Goal: Task Accomplishment & Management: Manage account settings

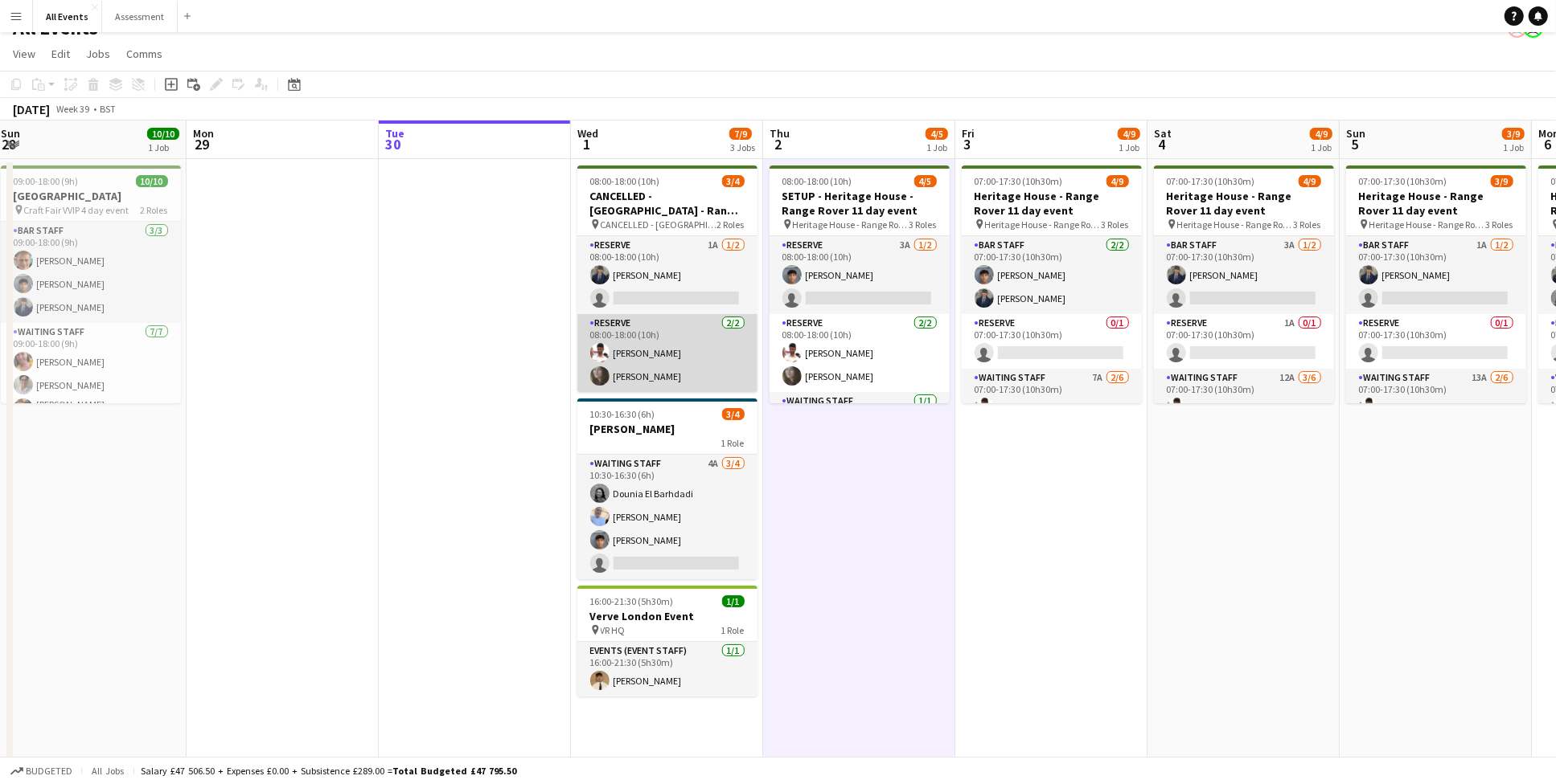
scroll to position [0, 391]
click at [691, 361] on app-card-role "Reserve [DATE] 08:00-18:00 (10h) [PERSON_NAME] [PERSON_NAME]" at bounding box center [665, 353] width 180 height 78
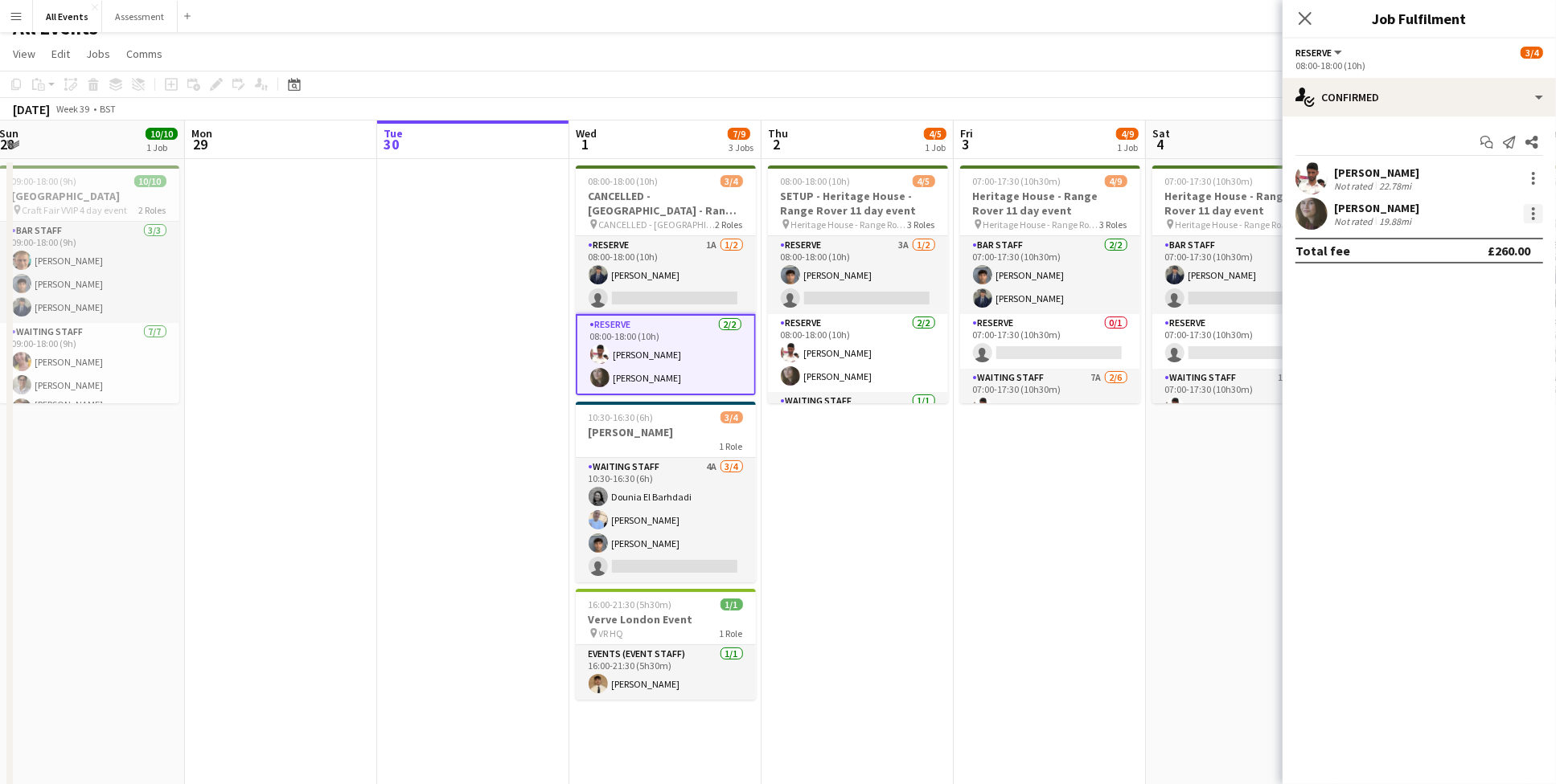
click at [1528, 208] on div at bounding box center [1534, 213] width 19 height 19
click at [1488, 379] on button "Remove" at bounding box center [1481, 396] width 126 height 39
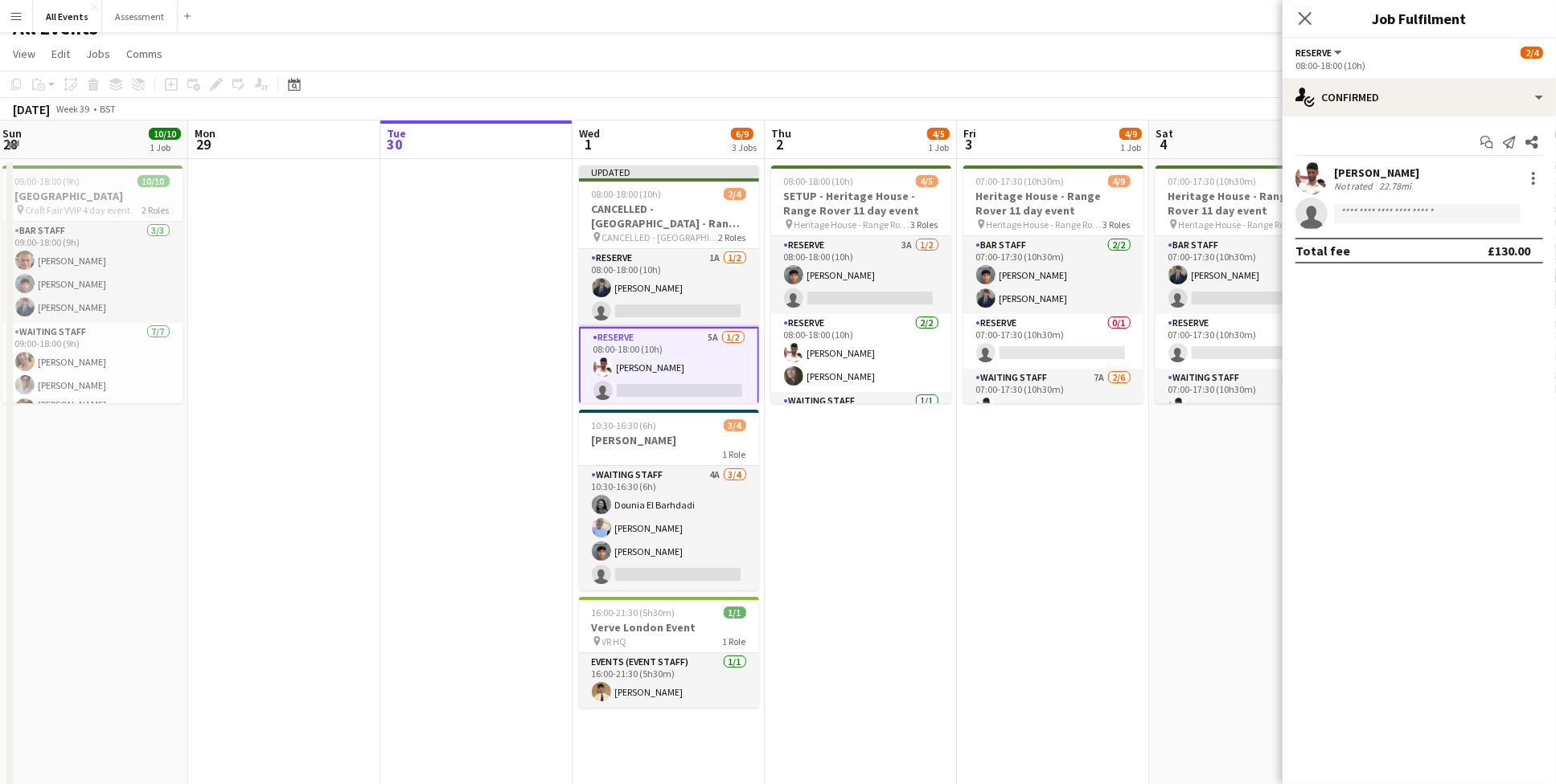
scroll to position [0, 392]
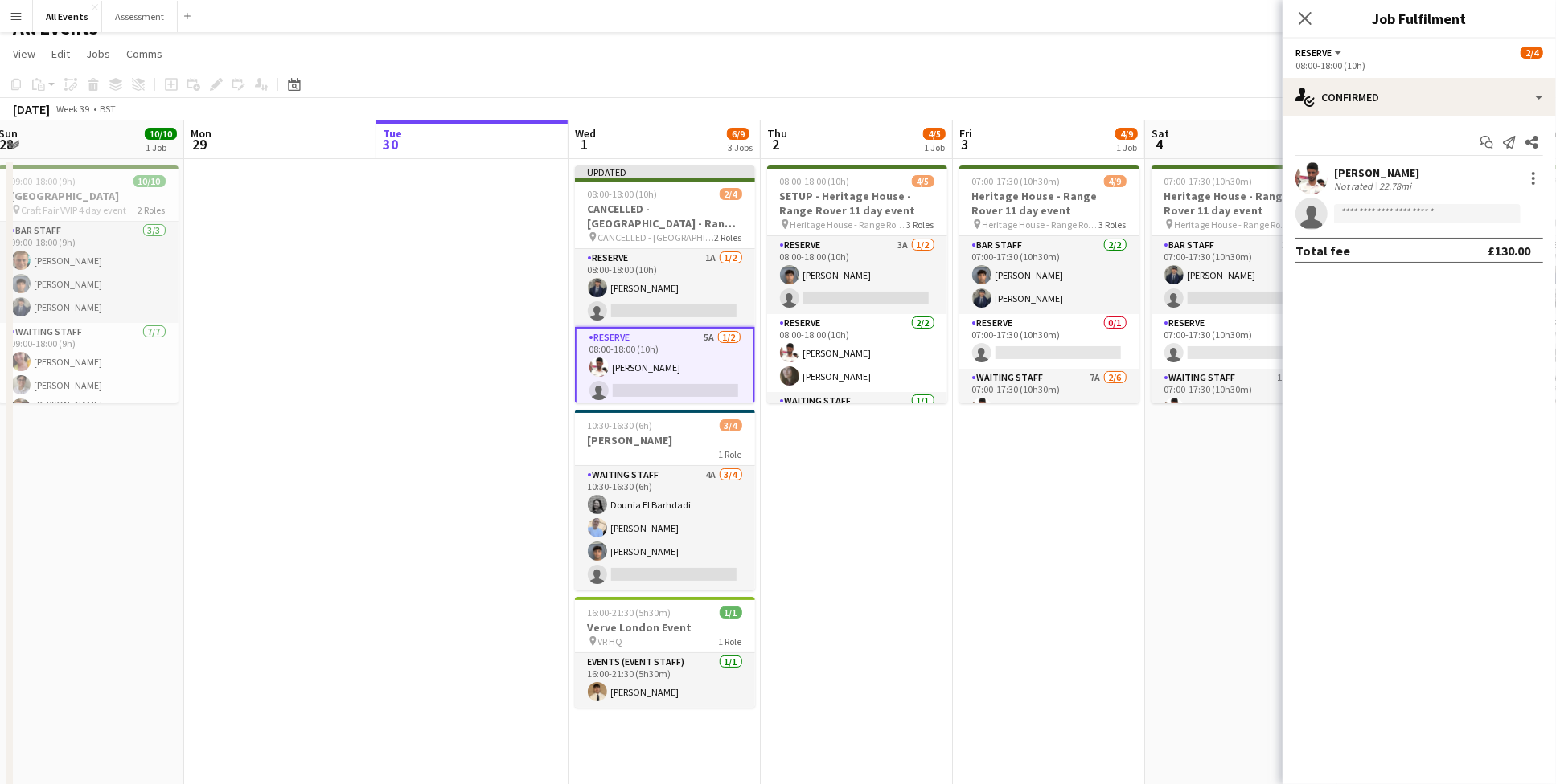
click at [1242, 492] on app-date-cell "07:00-17:30 (10h30m) 4/9 Heritage House - Range Rover 11 day event pin Heritage…" at bounding box center [1240, 498] width 192 height 677
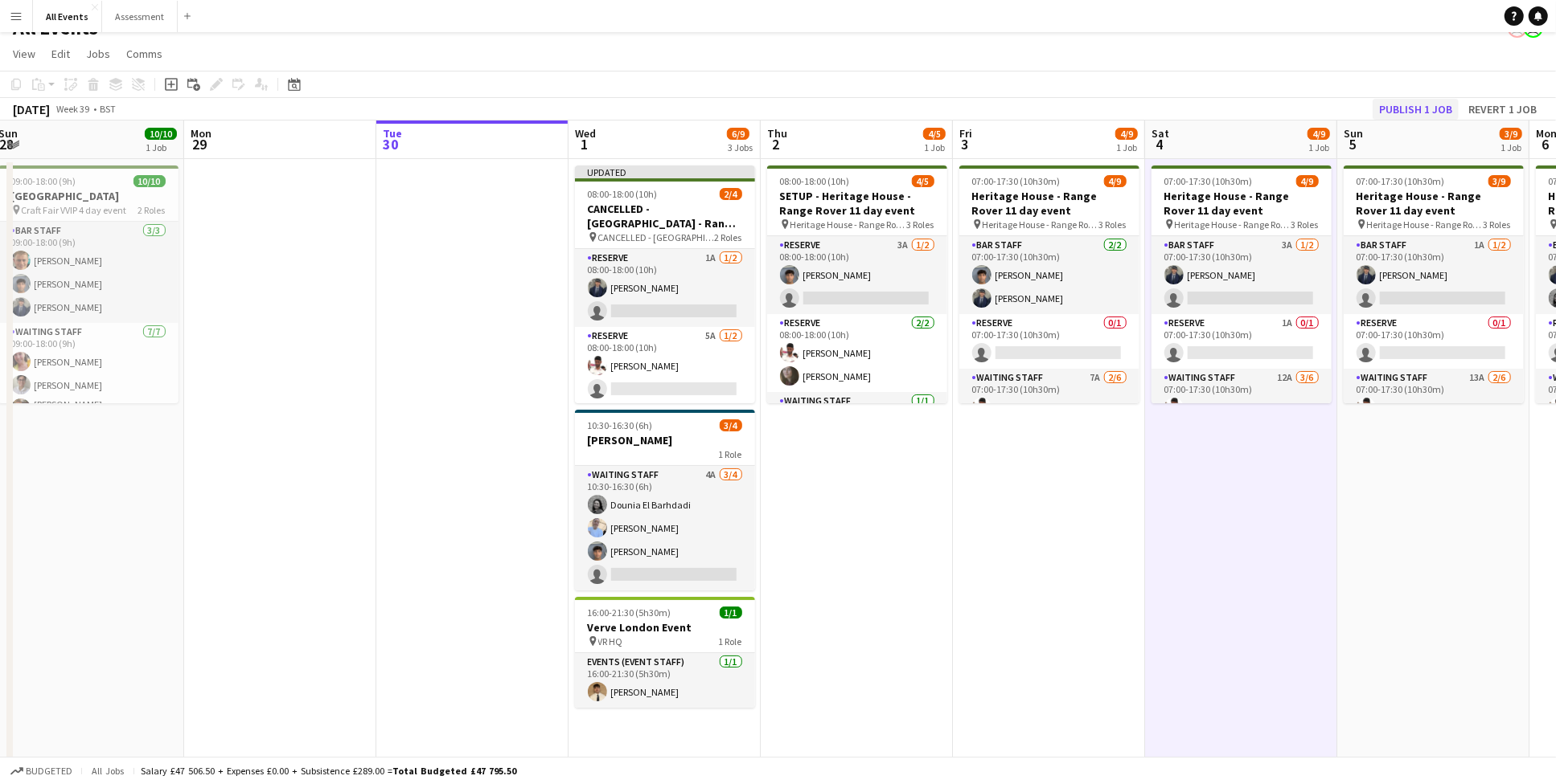
click at [1403, 106] on button "Publish 1 job" at bounding box center [1416, 109] width 86 height 21
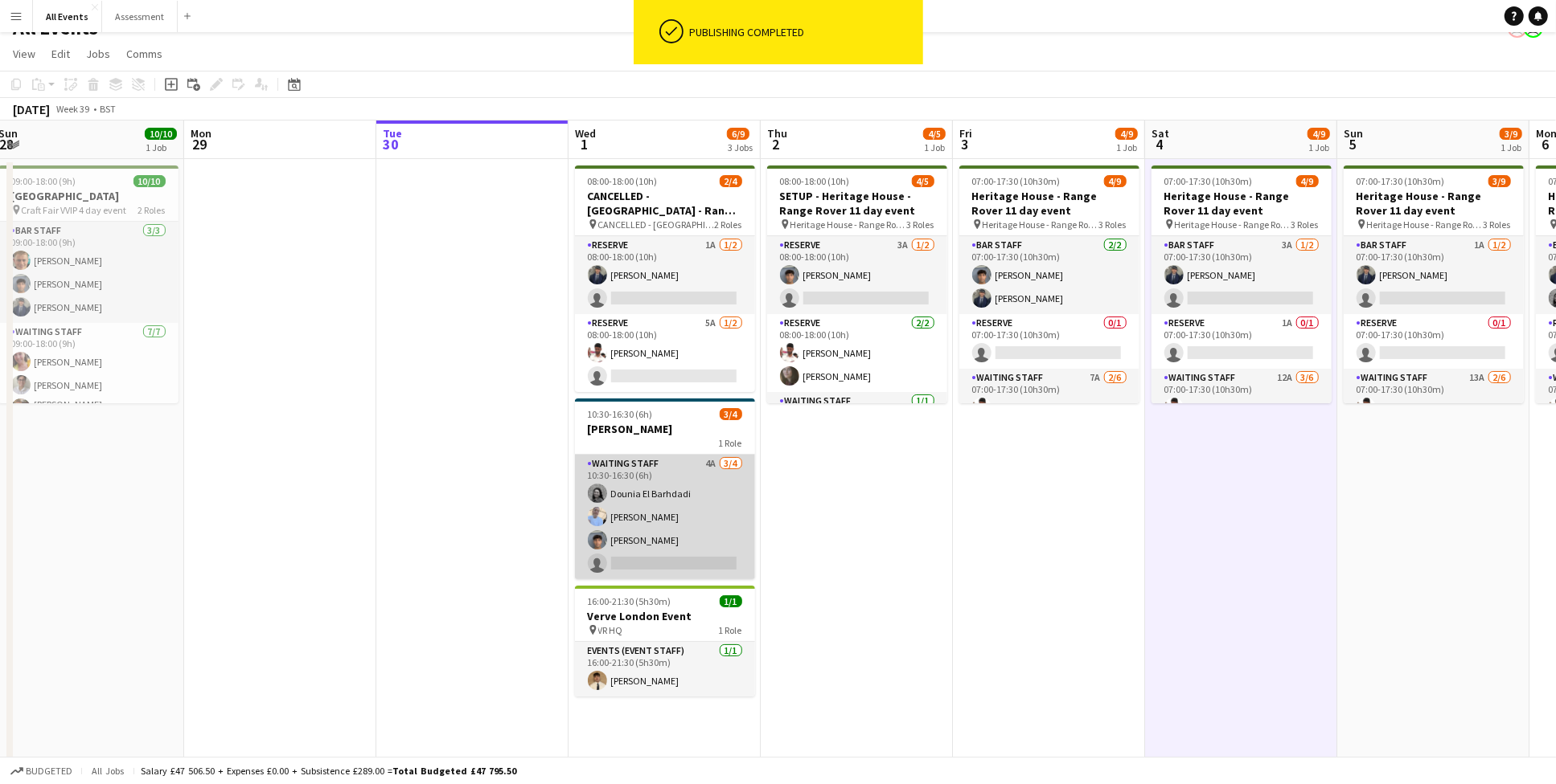
click at [710, 522] on app-card-role "Waiting Staff 4A [DATE] 10:30-16:30 (6h) Dounia El Barhdadi [PERSON_NAME] Arya …" at bounding box center [664, 517] width 180 height 125
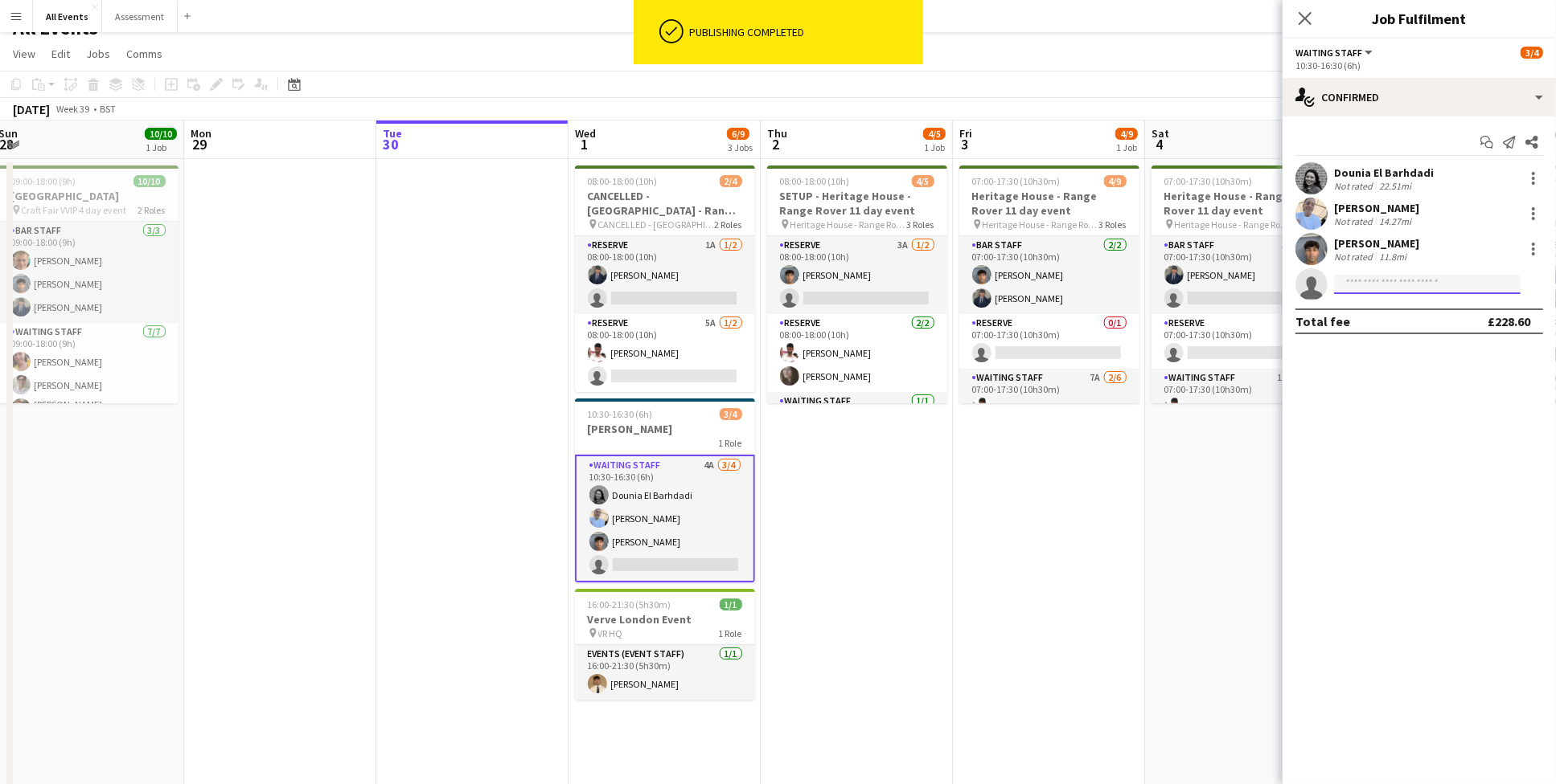
click at [1428, 279] on input at bounding box center [1427, 285] width 187 height 19
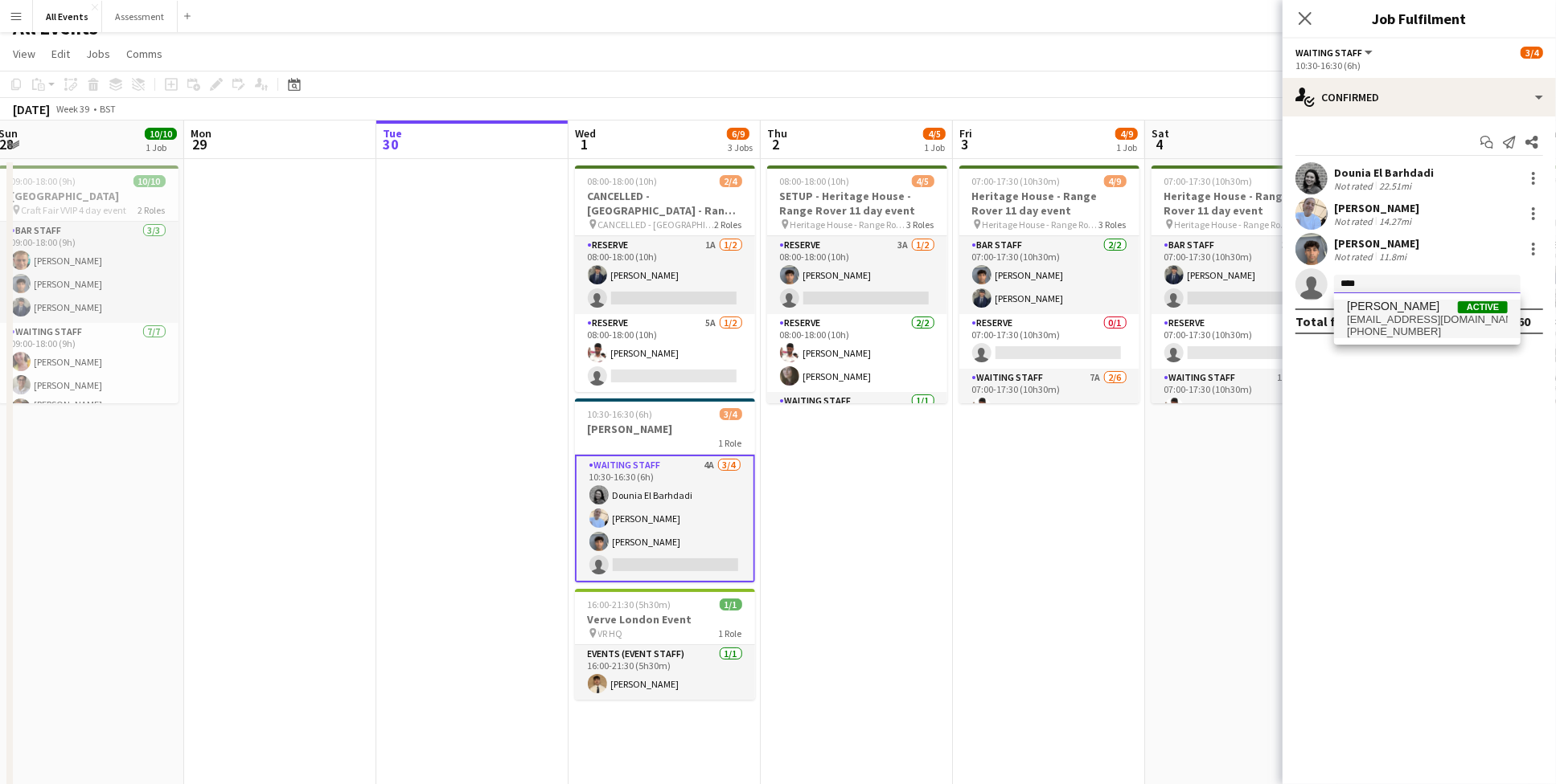
type input "****"
click at [1415, 320] on span "[EMAIL_ADDRESS][DOMAIN_NAME]" at bounding box center [1427, 320] width 161 height 13
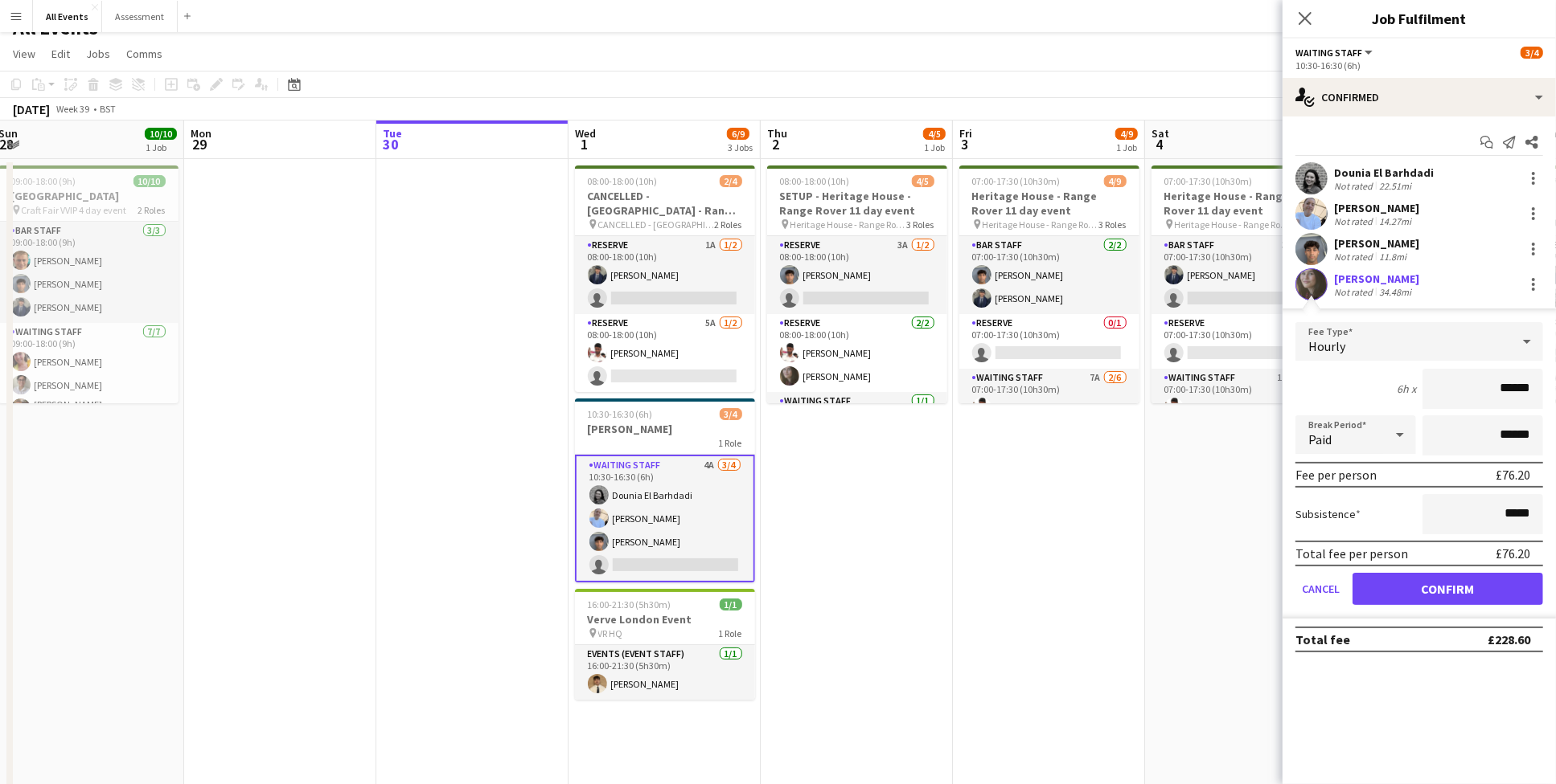
click at [1449, 602] on button "Confirm" at bounding box center [1448, 589] width 191 height 32
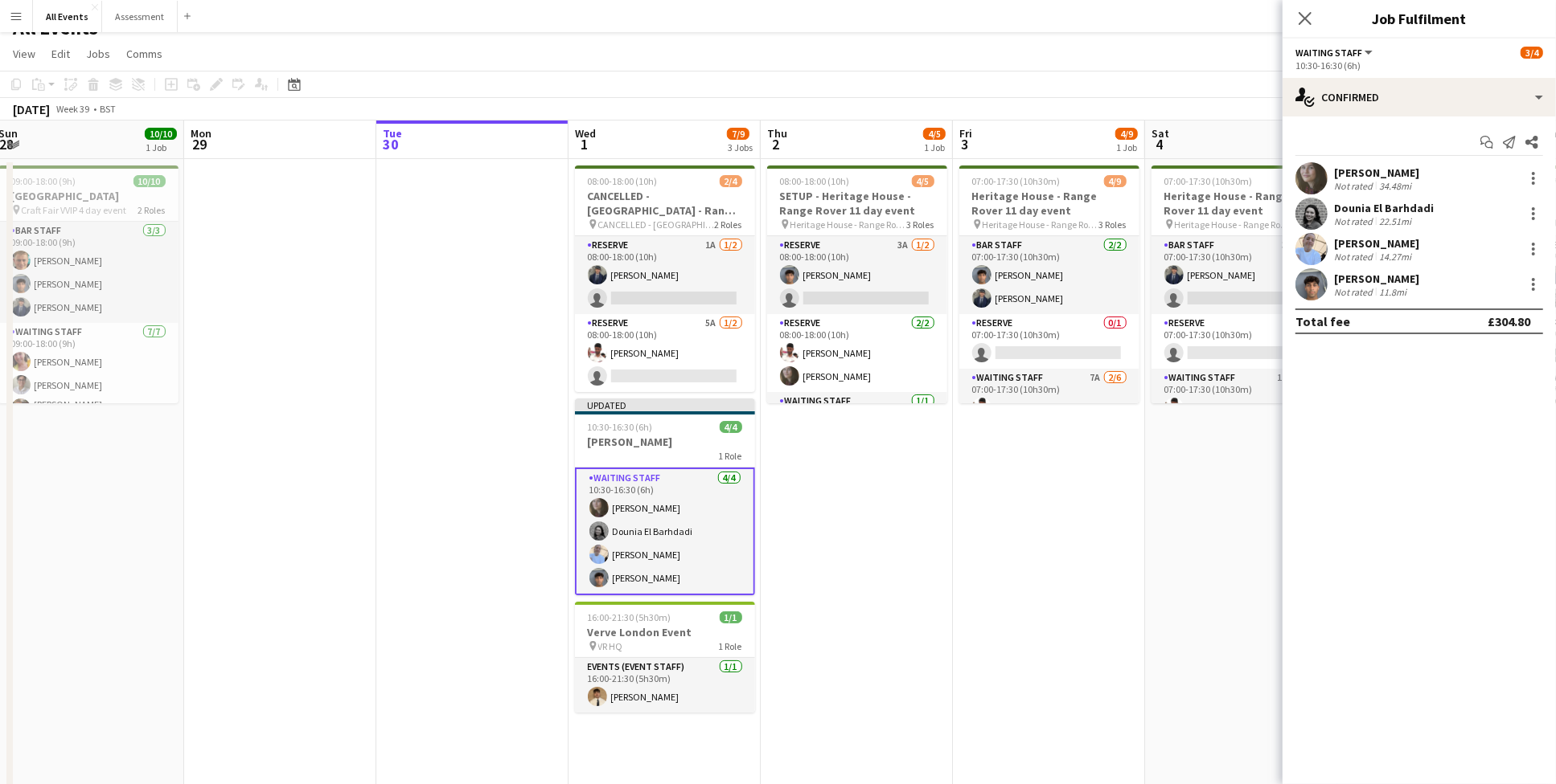
click at [1187, 579] on app-date-cell "07:00-17:30 (10h30m) 4/9 Heritage House - Range Rover 11 day event pin Heritage…" at bounding box center [1240, 498] width 192 height 677
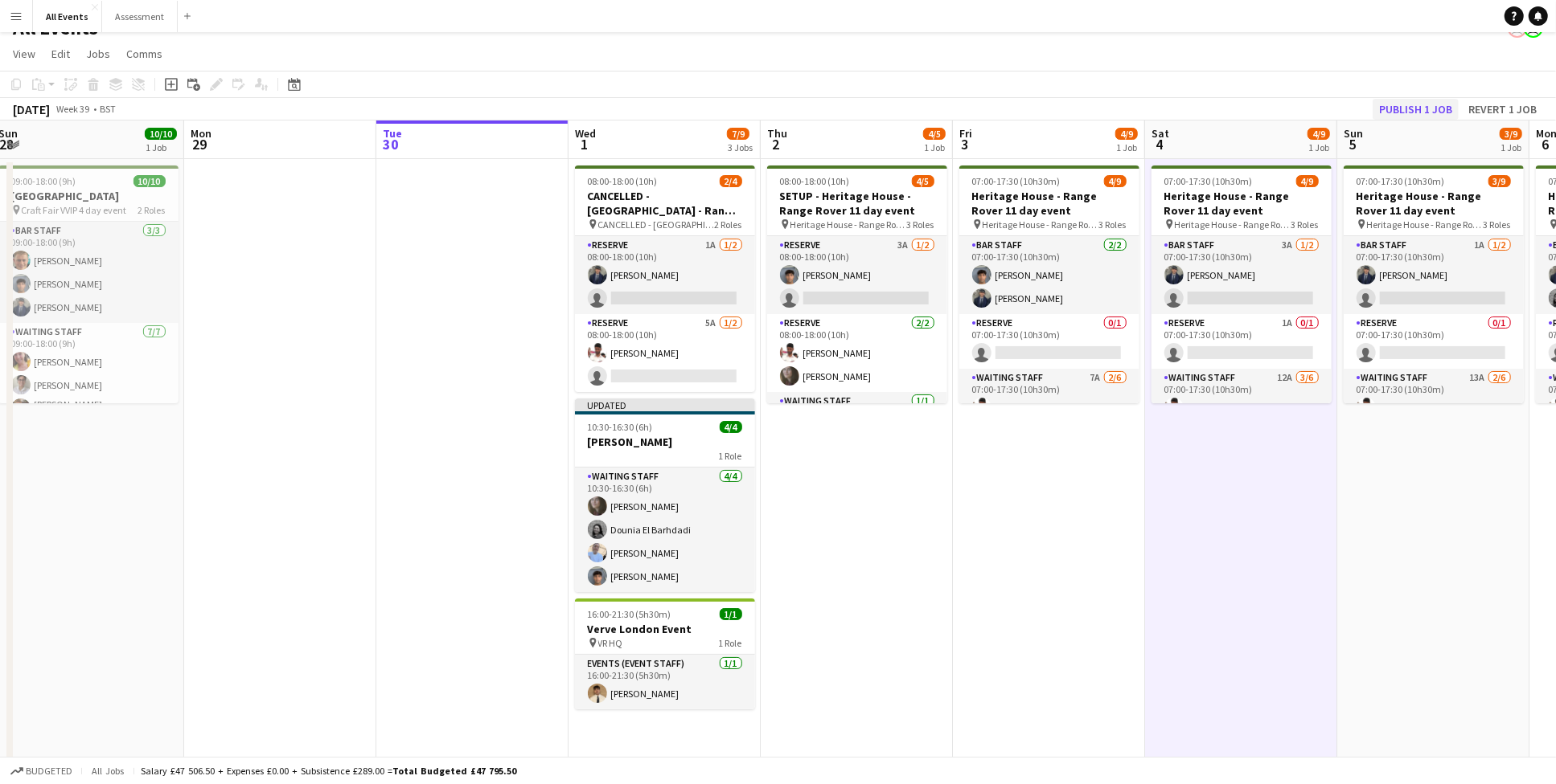
click at [1413, 110] on button "Publish 1 job" at bounding box center [1416, 109] width 86 height 21
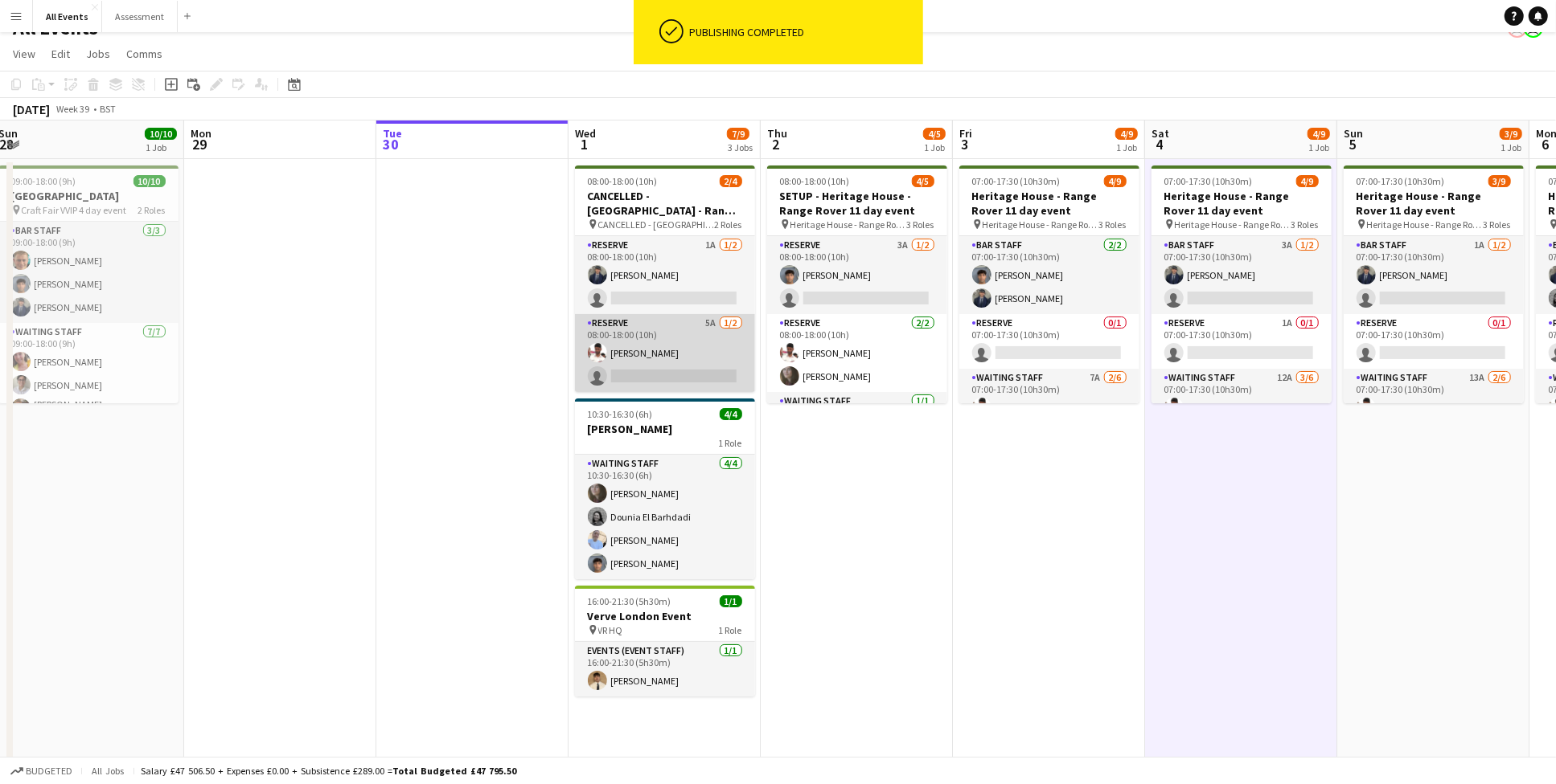
click at [688, 368] on app-card-role "Reserve 5A [DATE] 08:00-18:00 (10h) [PERSON_NAME] single-neutral-actions" at bounding box center [664, 353] width 180 height 78
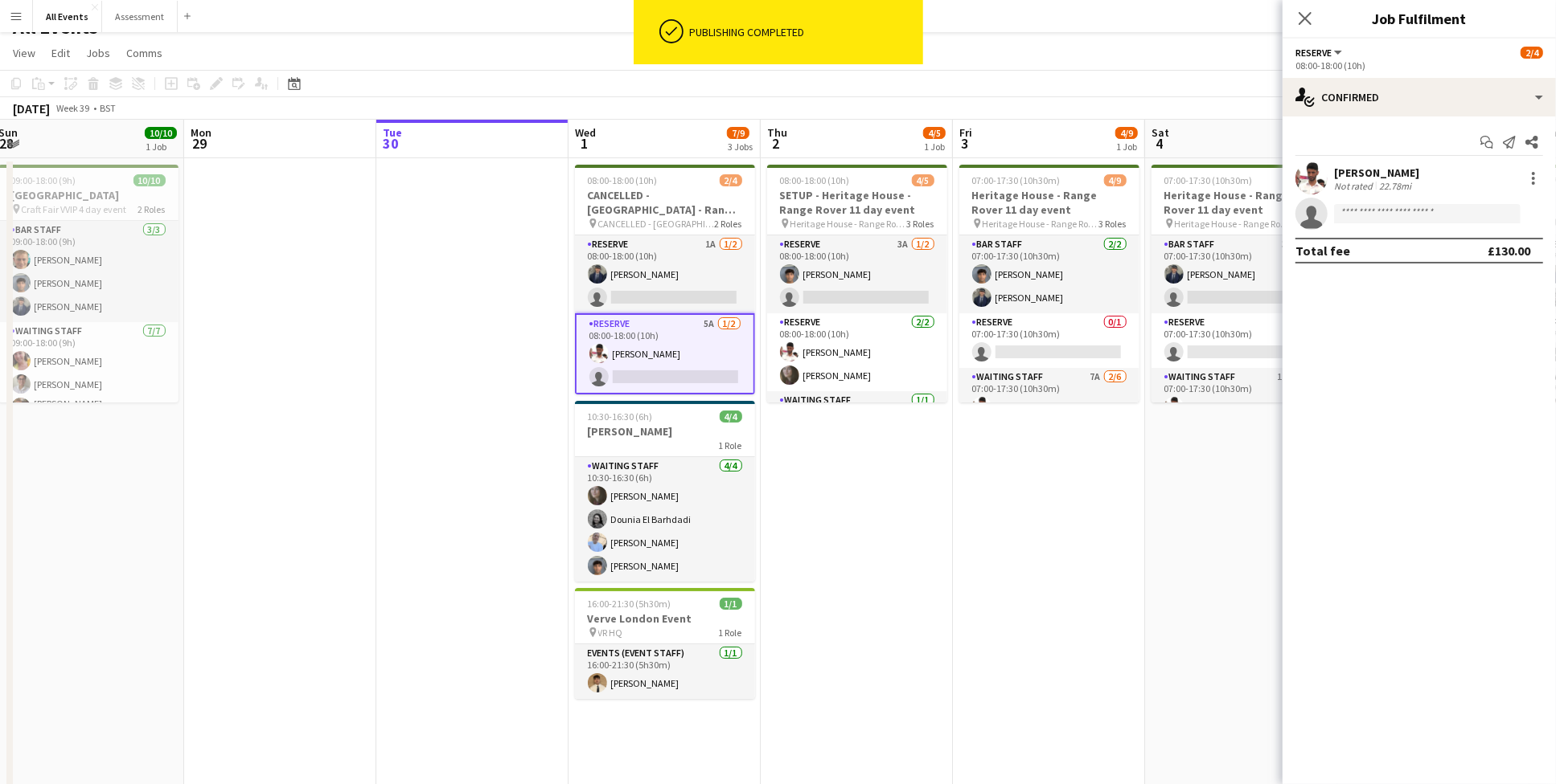
scroll to position [21, 0]
click at [689, 367] on app-card-role "Reserve 5A [DATE] 08:00-18:00 (10h) [PERSON_NAME] single-neutral-actions" at bounding box center [664, 355] width 180 height 81
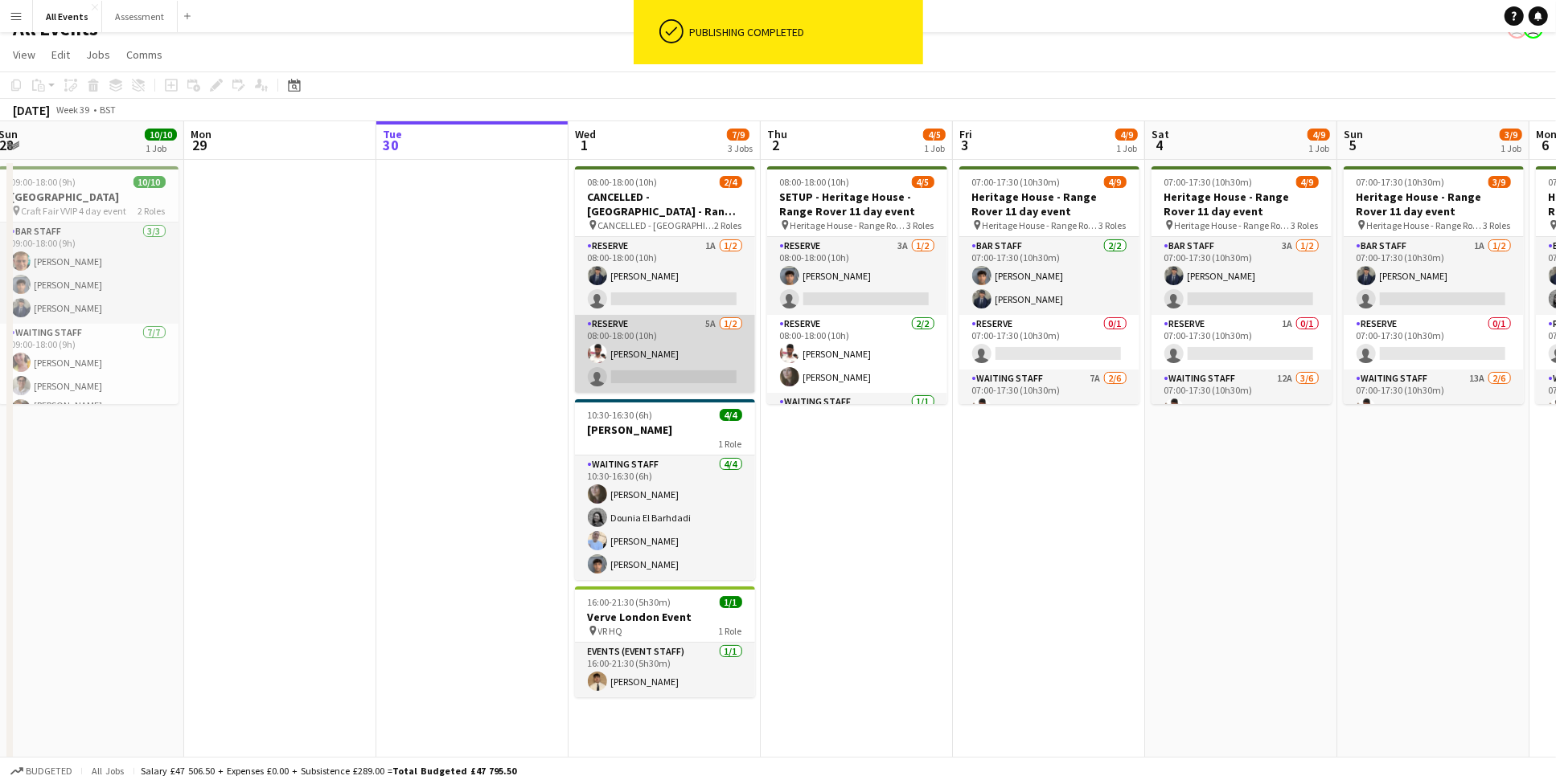
scroll to position [0, 394]
click at [620, 325] on app-card-role "Reserve 5A [DATE] 08:00-18:00 (10h) [PERSON_NAME] single-neutral-actions" at bounding box center [663, 353] width 180 height 78
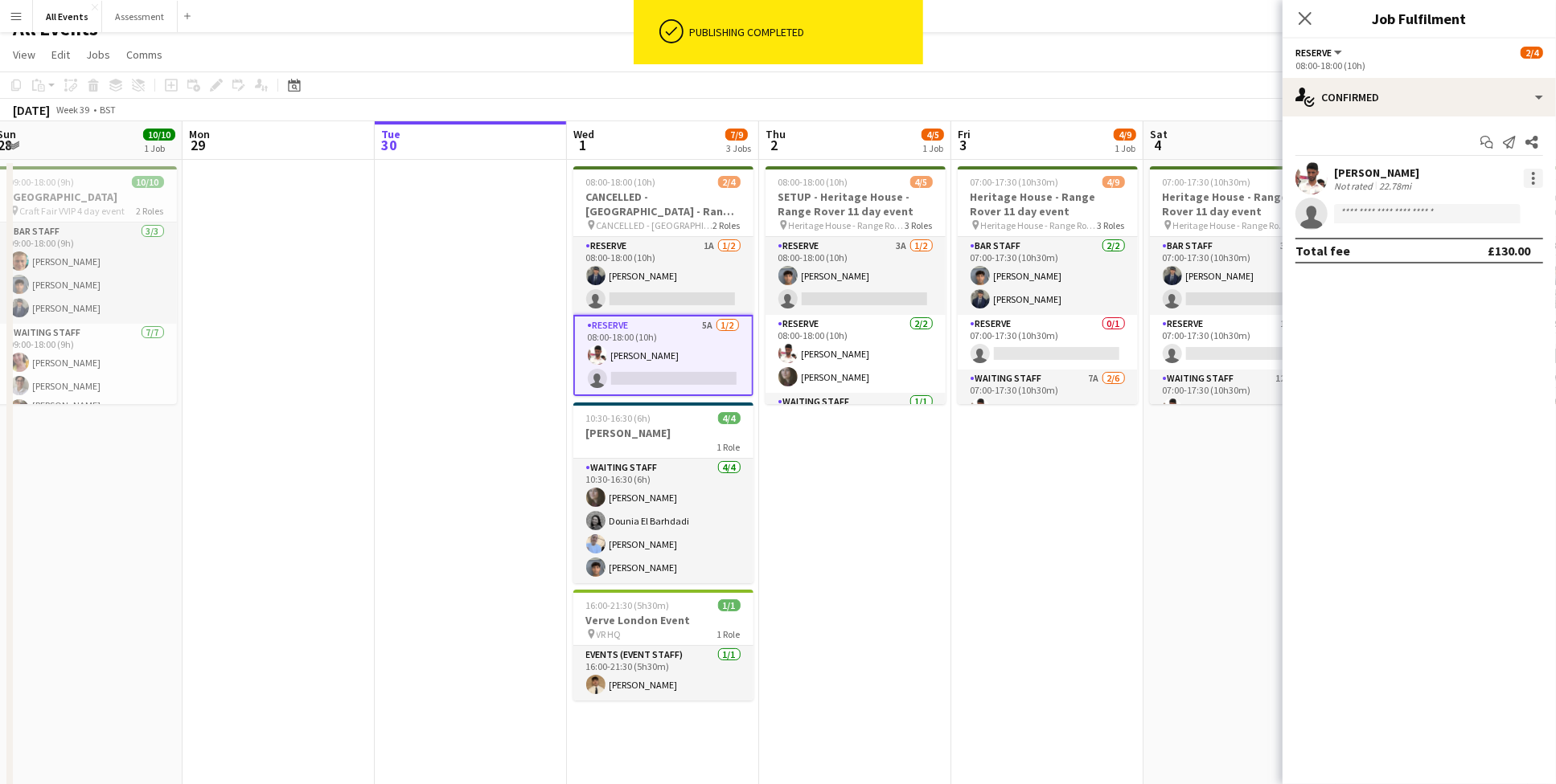
click at [1526, 176] on div at bounding box center [1534, 178] width 19 height 19
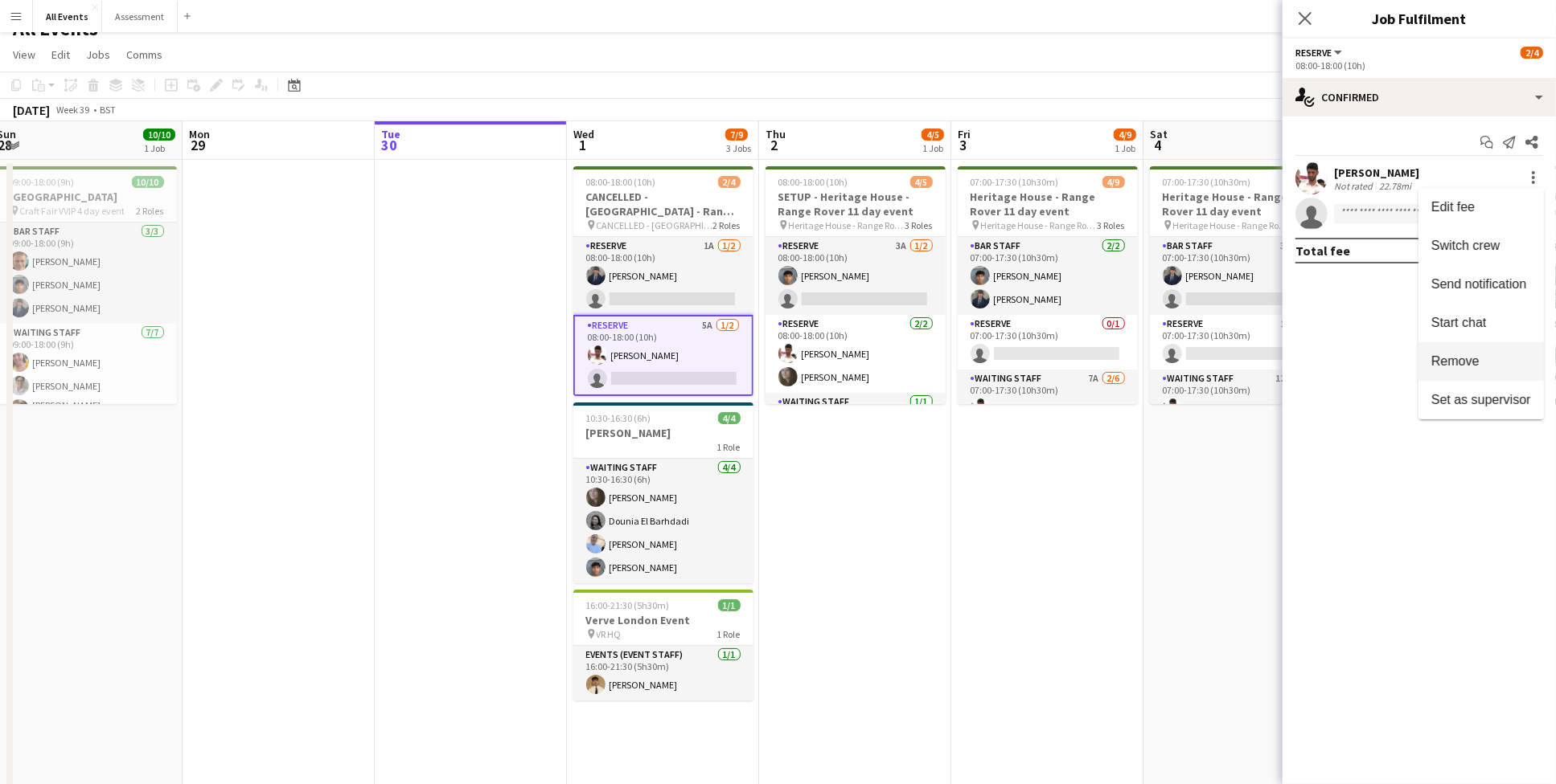
click at [1472, 356] on span "Remove" at bounding box center [1455, 361] width 48 height 14
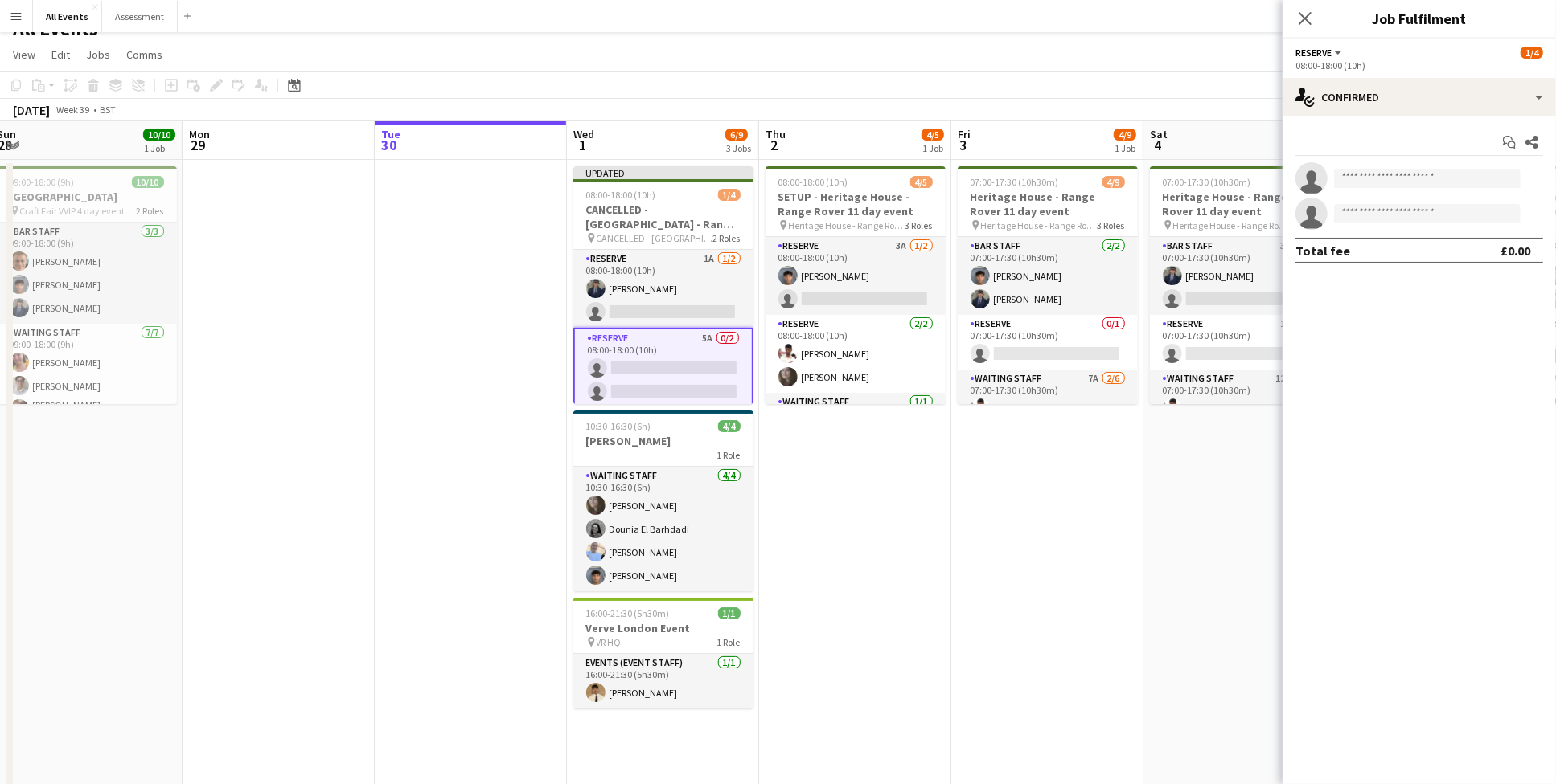
drag, startPoint x: 760, startPoint y: 510, endPoint x: 771, endPoint y: 474, distance: 37.6
click at [762, 510] on app-date-cell "08:00-18:00 (10h) 4/5 SETUP - Heritage House - Range Rover 11 day event pin Her…" at bounding box center [855, 499] width 192 height 677
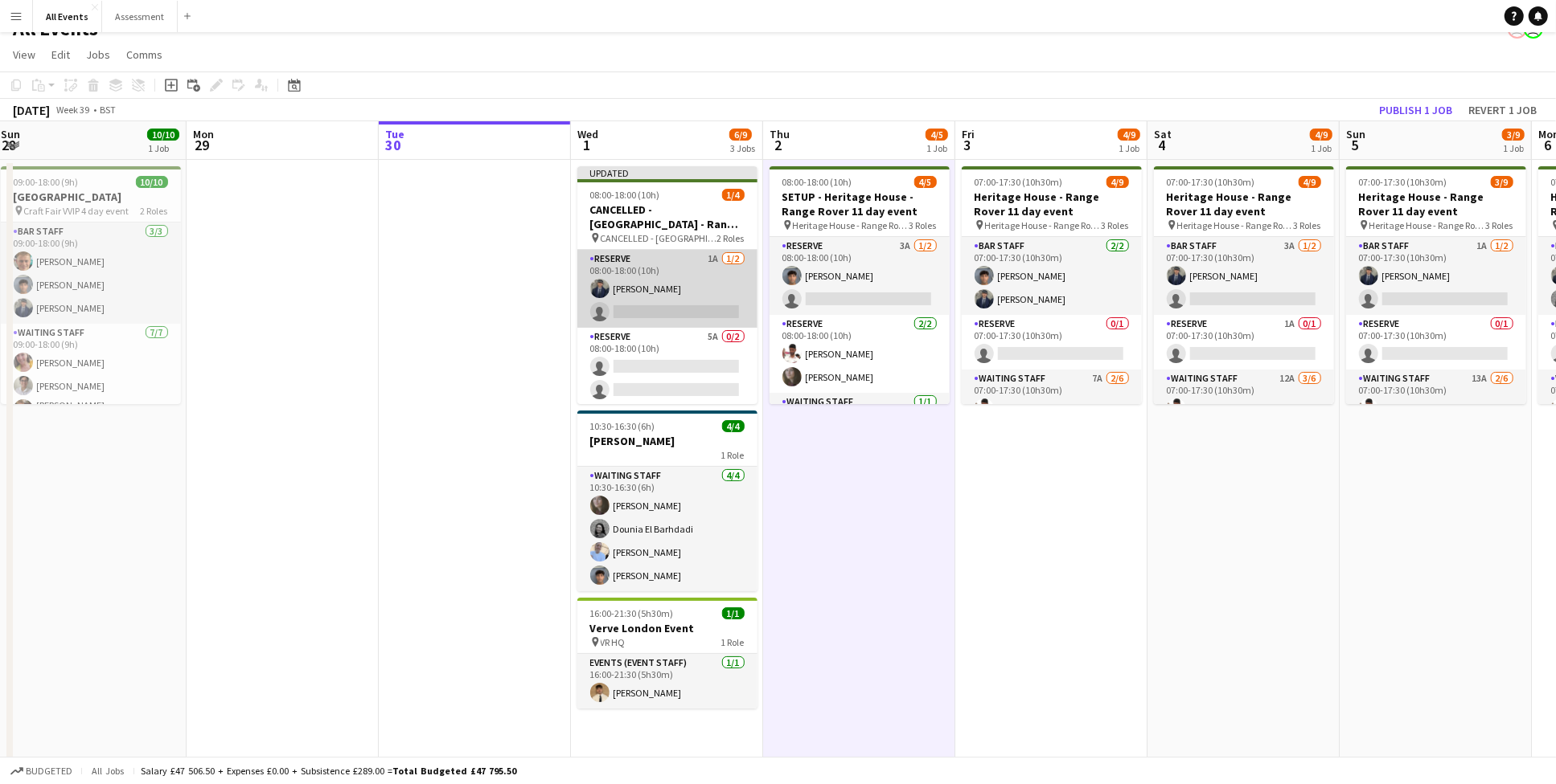
click at [651, 281] on app-card-role "Reserve 1A [DATE] 08:00-18:00 (10h) [PERSON_NAME] single-neutral-actions" at bounding box center [667, 289] width 180 height 78
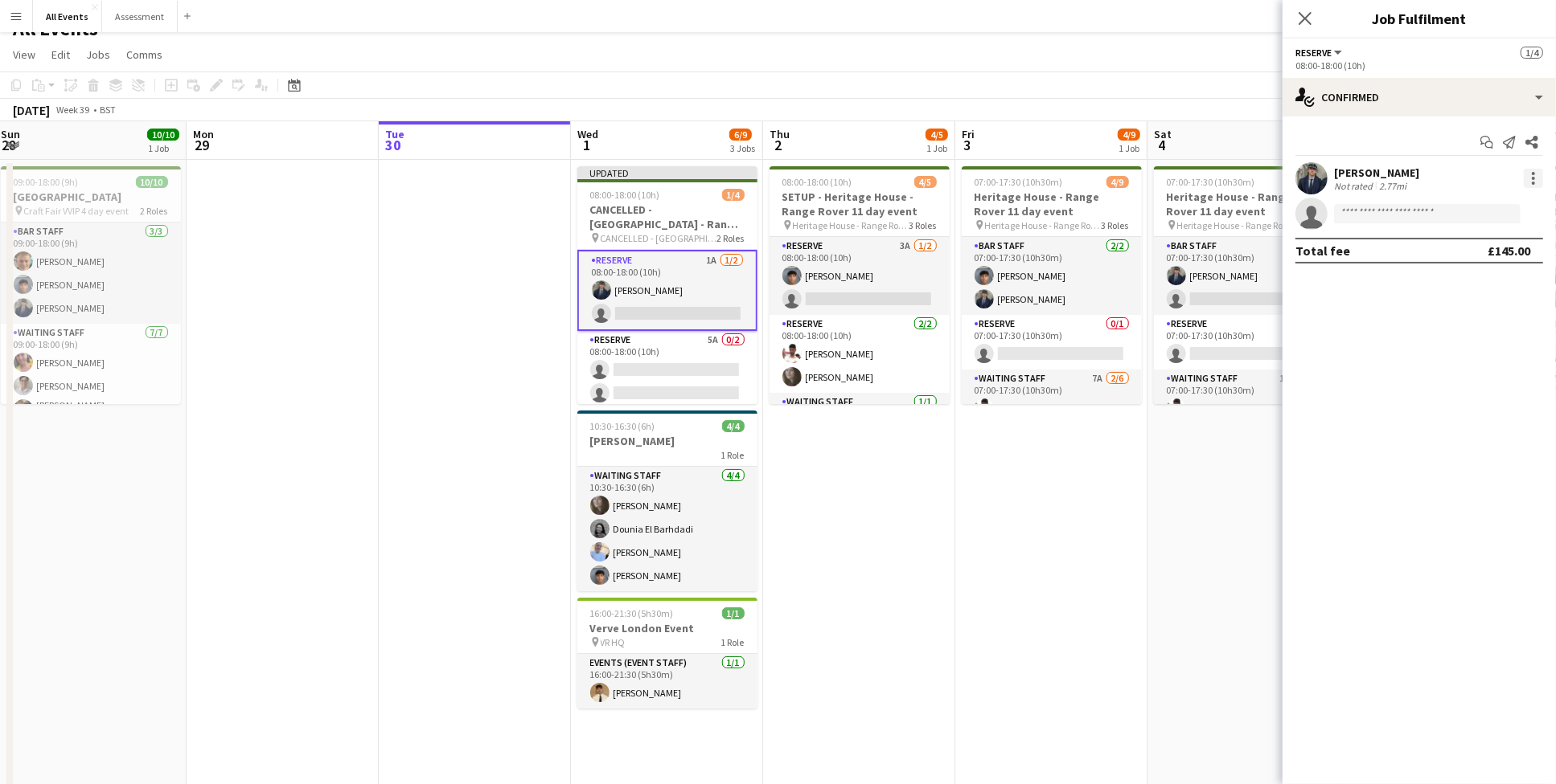
click at [1532, 172] on div at bounding box center [1534, 174] width 3 height 3
click at [1498, 358] on span "Remove" at bounding box center [1481, 361] width 100 height 15
click at [1152, 475] on app-date-cell "07:00-17:30 (10h30m) 4/9 Heritage House - Range Rover 11 day event pin Heritage…" at bounding box center [1243, 499] width 192 height 677
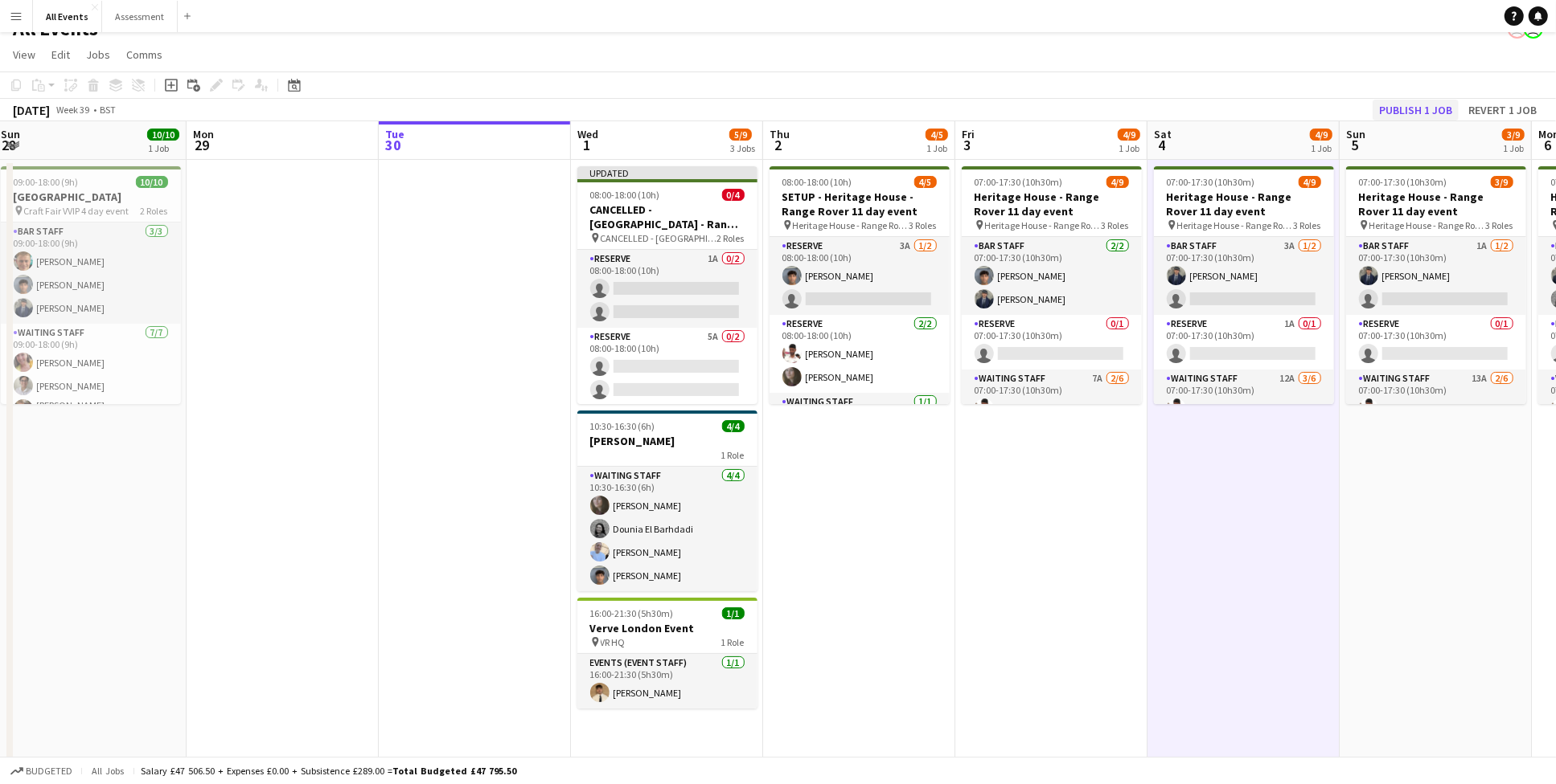
click at [1418, 111] on button "Publish 1 job" at bounding box center [1416, 110] width 86 height 21
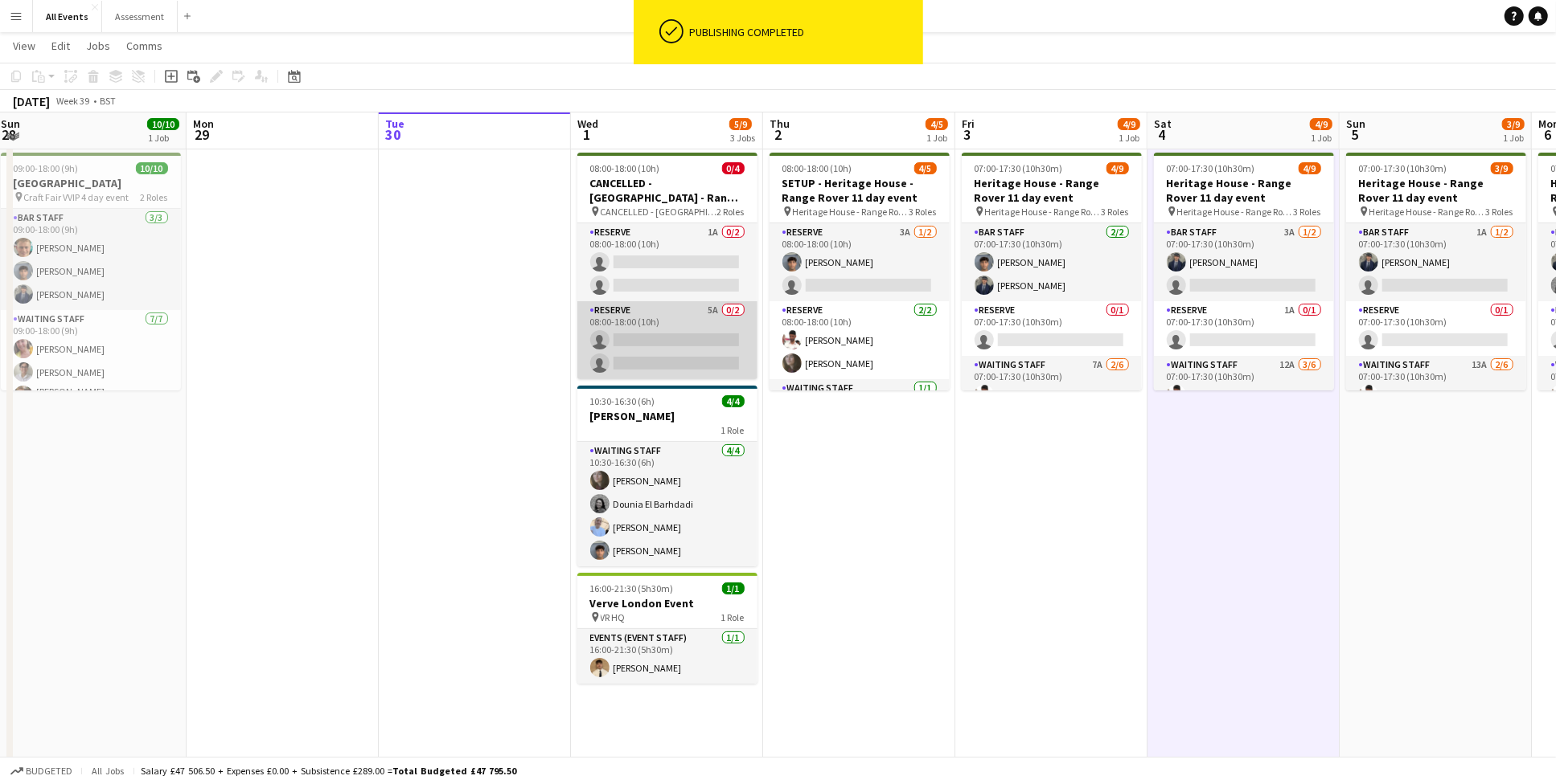
scroll to position [29, 0]
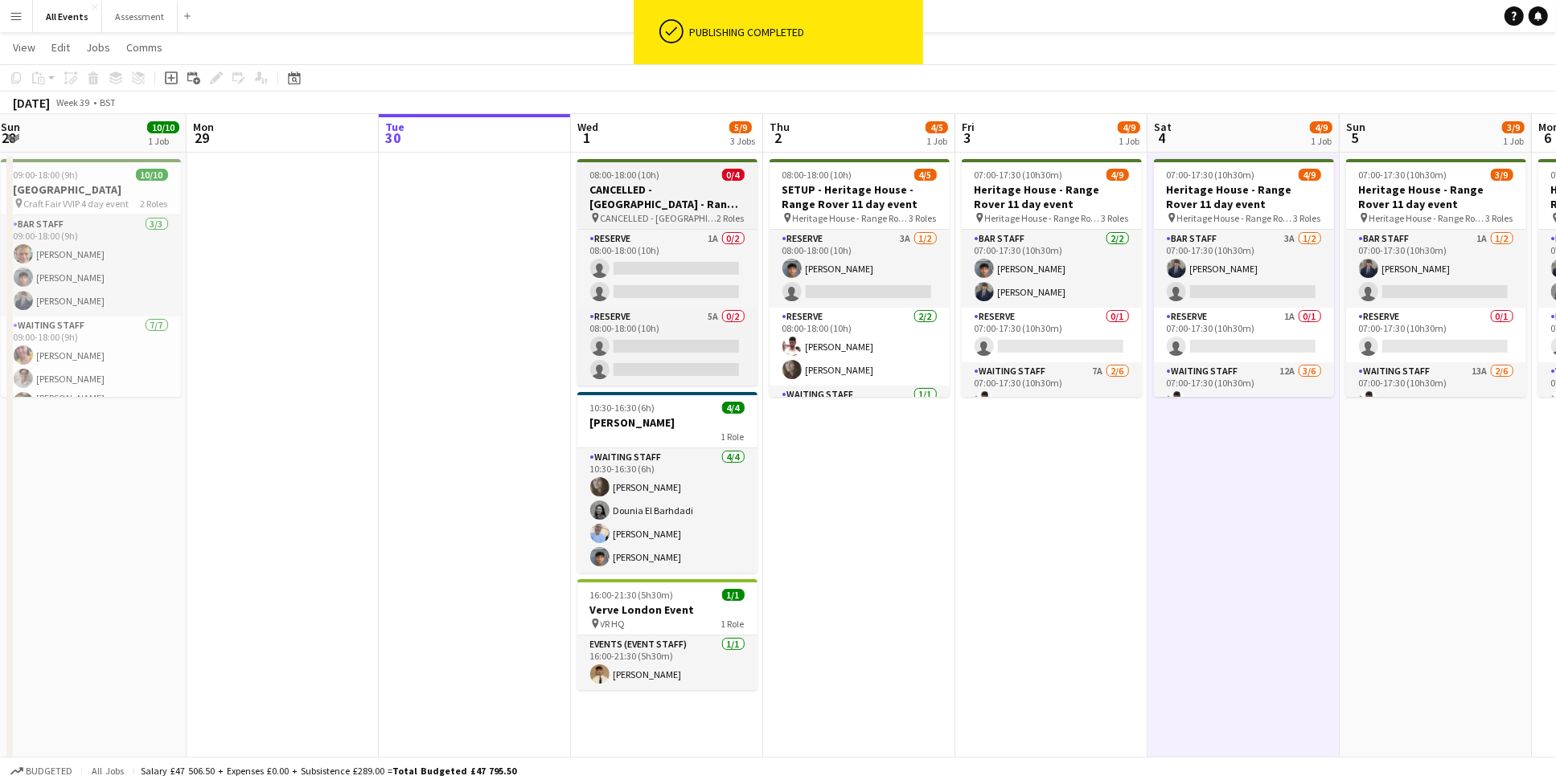
click at [680, 222] on div "pin CANCELLED - Heritage House - Range Rover 11 day event 2 Roles" at bounding box center [667, 217] width 180 height 13
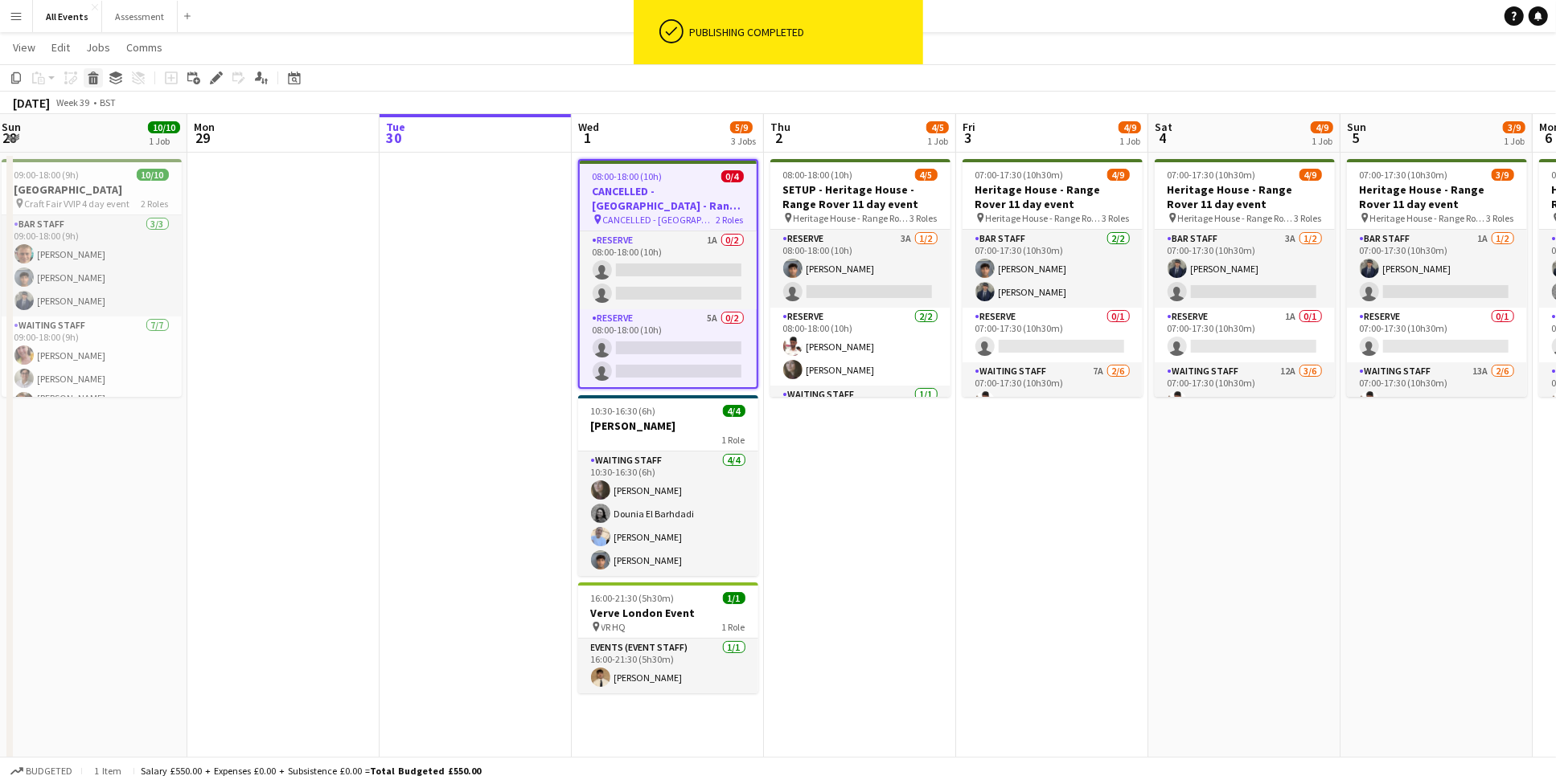
click at [92, 79] on icon at bounding box center [94, 80] width 9 height 8
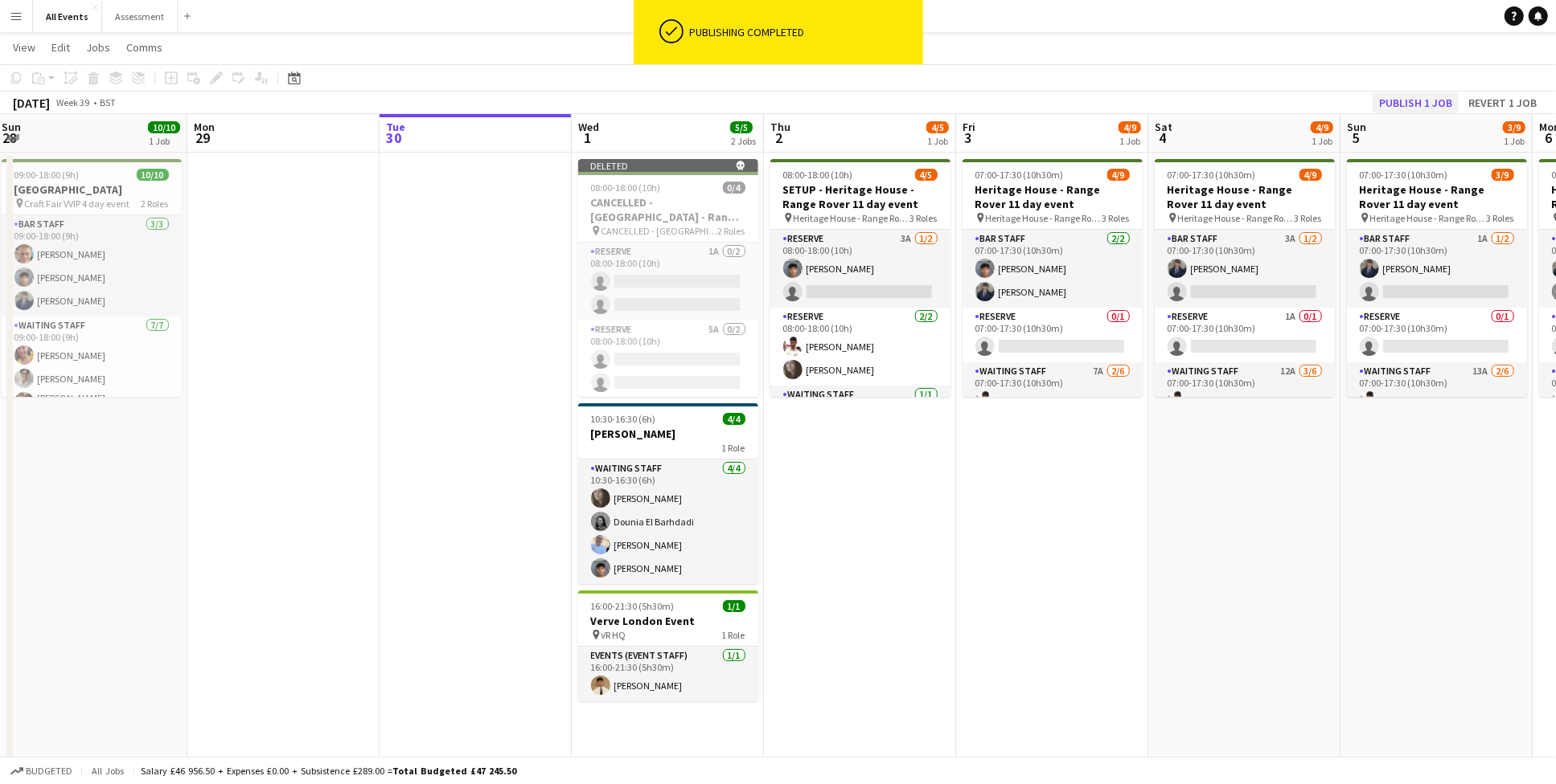
click at [1409, 103] on button "Publish 1 job" at bounding box center [1416, 103] width 86 height 21
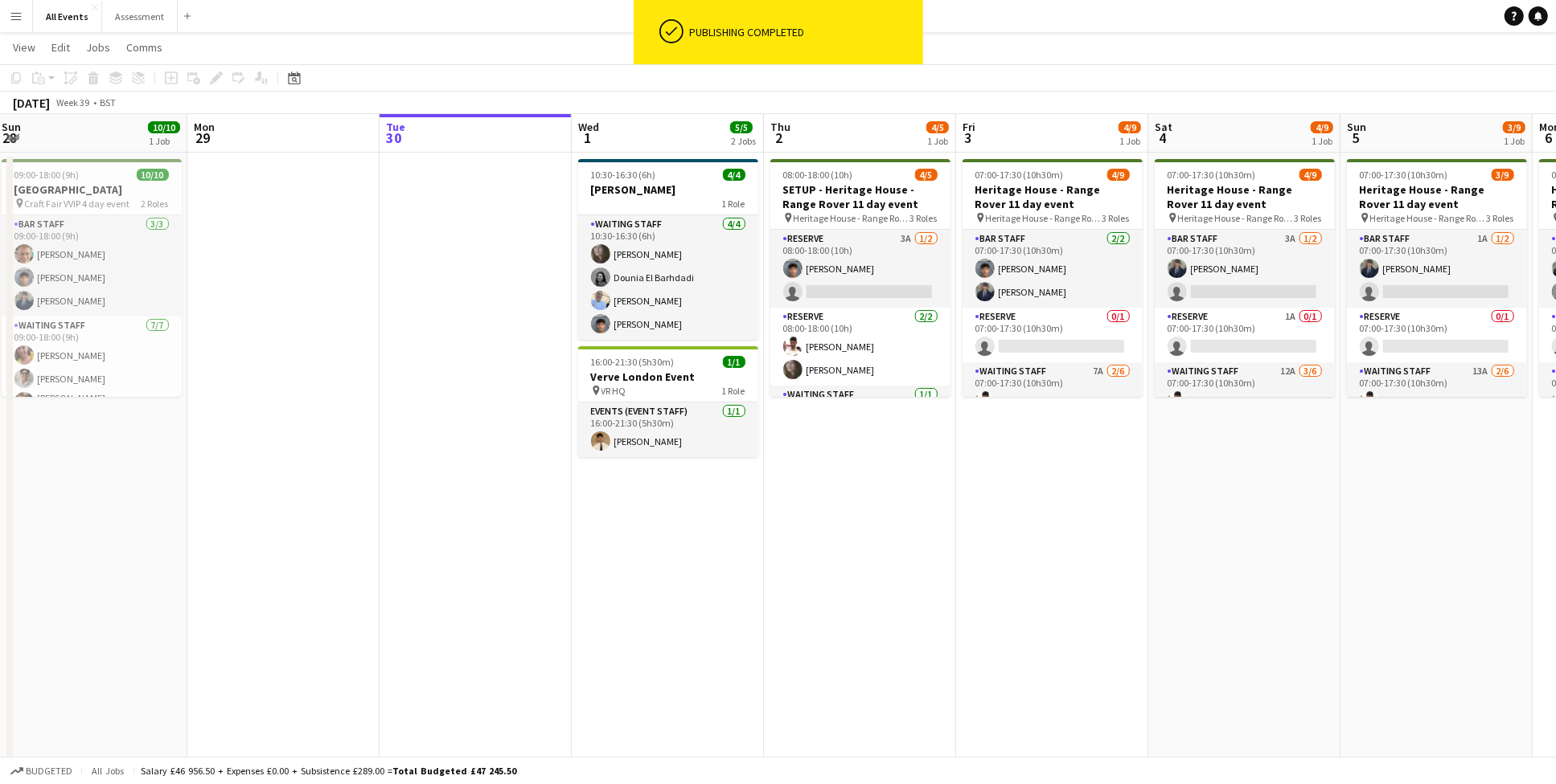
click at [945, 458] on app-date-cell "08:00-18:00 (10h) 4/5 SETUP - Heritage House - Range Rover 11 day event pin Her…" at bounding box center [859, 492] width 192 height 677
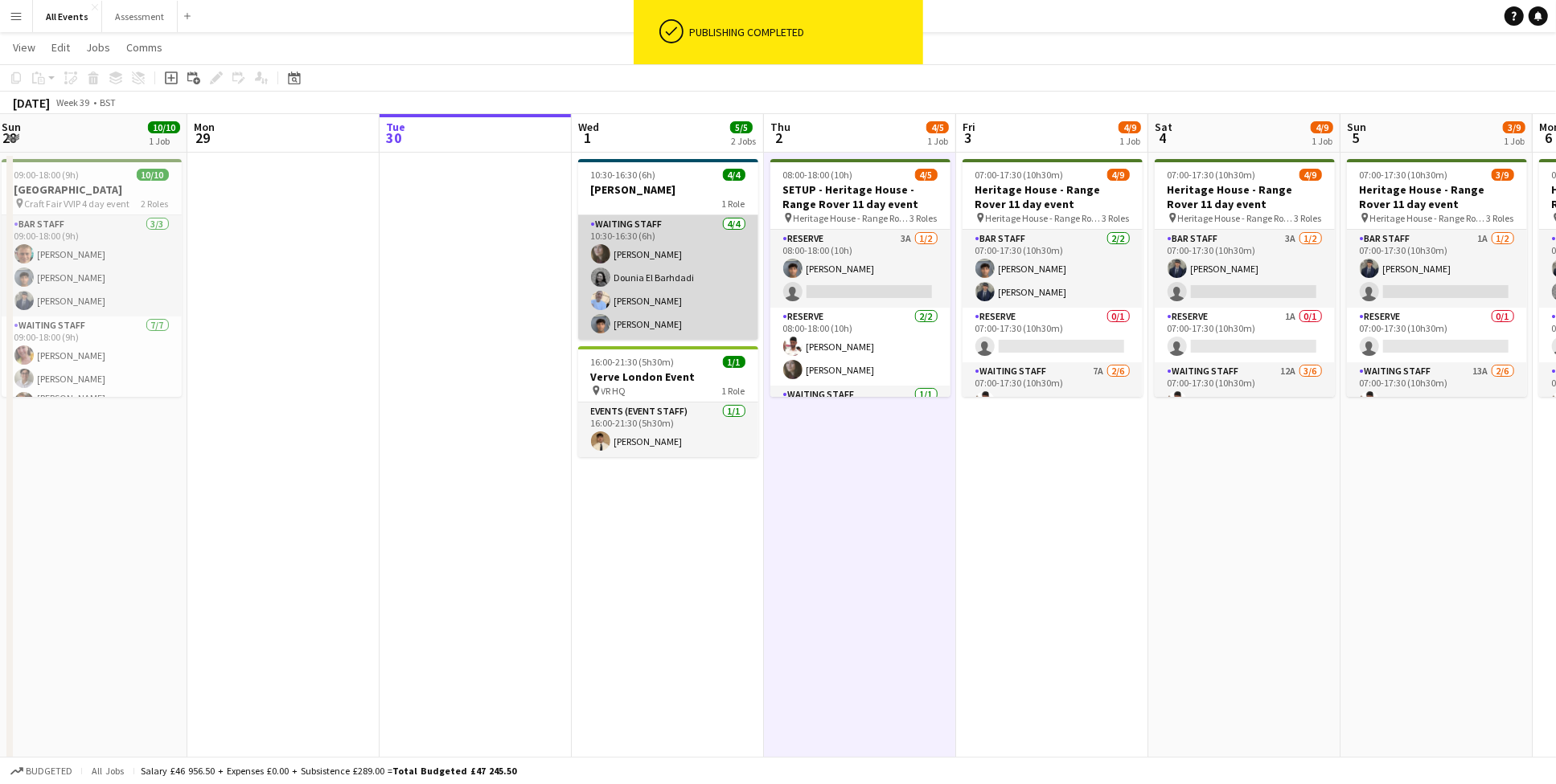
click at [686, 282] on app-card-role "Waiting Staff [DATE] 10:30-16:30 (6h) [PERSON_NAME] Dounia El Barhdadi [PERSON_…" at bounding box center [667, 278] width 180 height 125
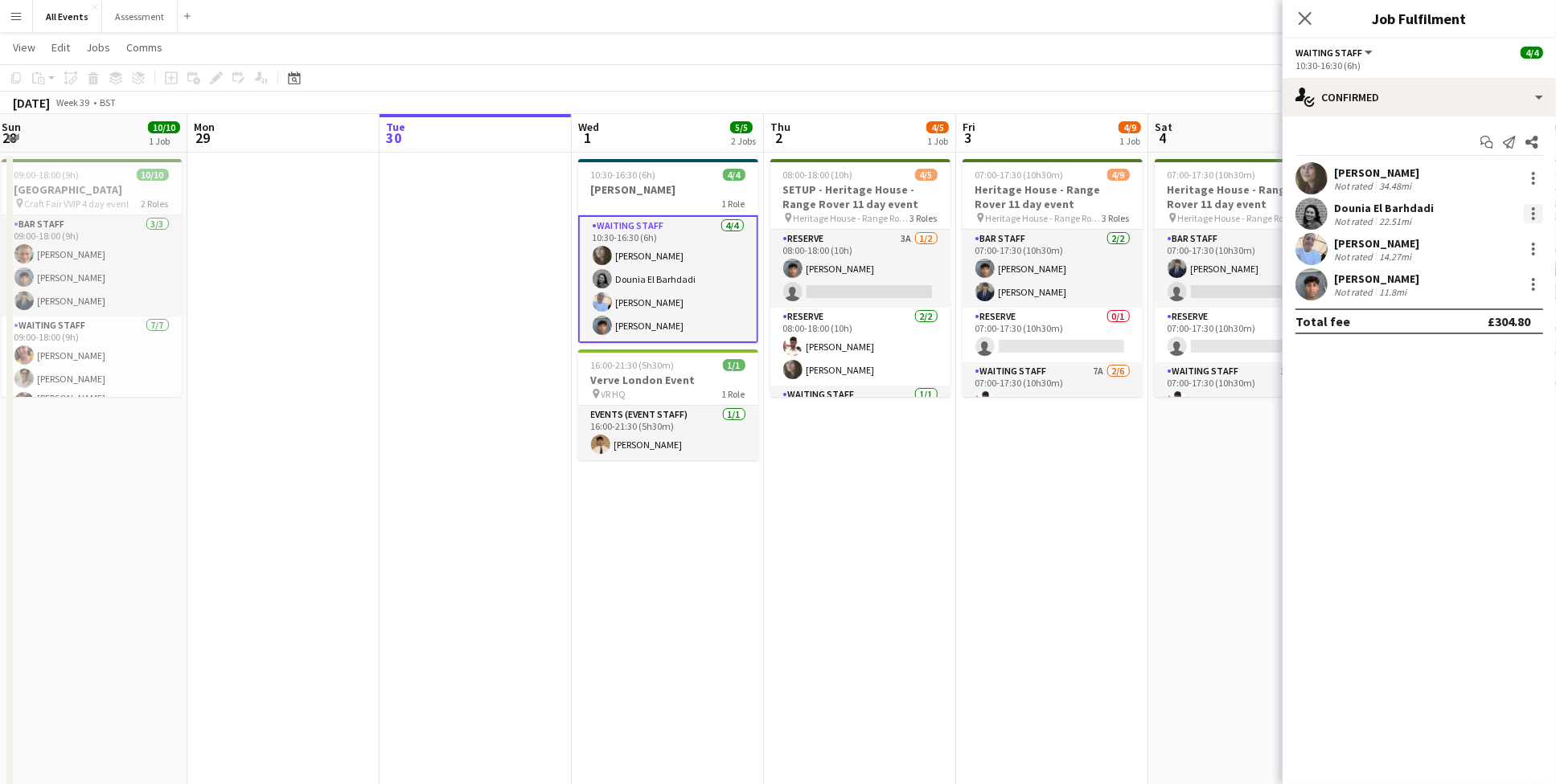
click at [1532, 213] on div at bounding box center [1534, 214] width 3 height 3
click at [1484, 382] on button "Remove" at bounding box center [1481, 396] width 126 height 39
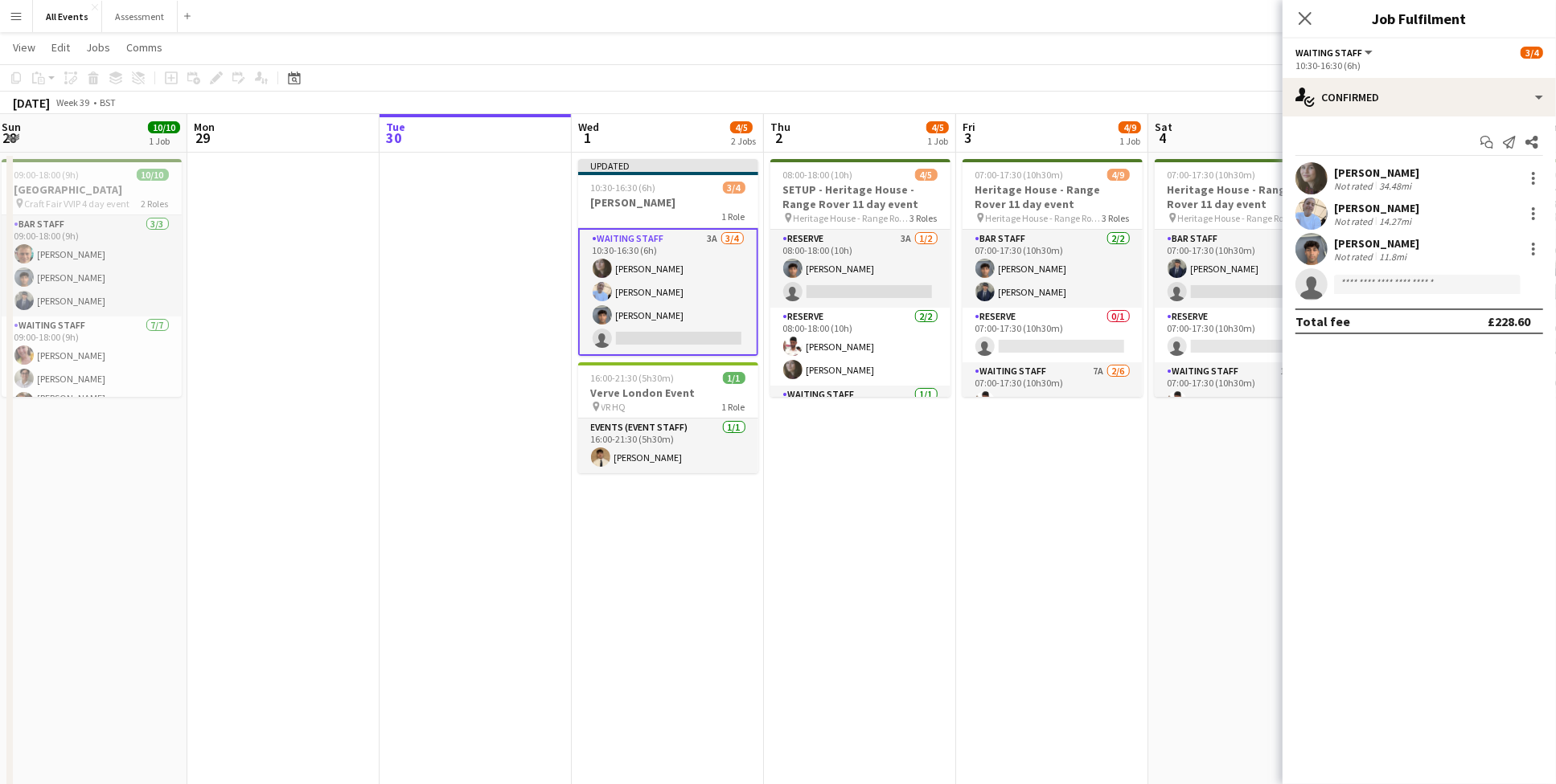
click at [1276, 426] on app-date-cell "07:00-17:30 (10h30m) 4/9 Heritage House - Range Rover 11 day event pin Heritage…" at bounding box center [1244, 492] width 192 height 677
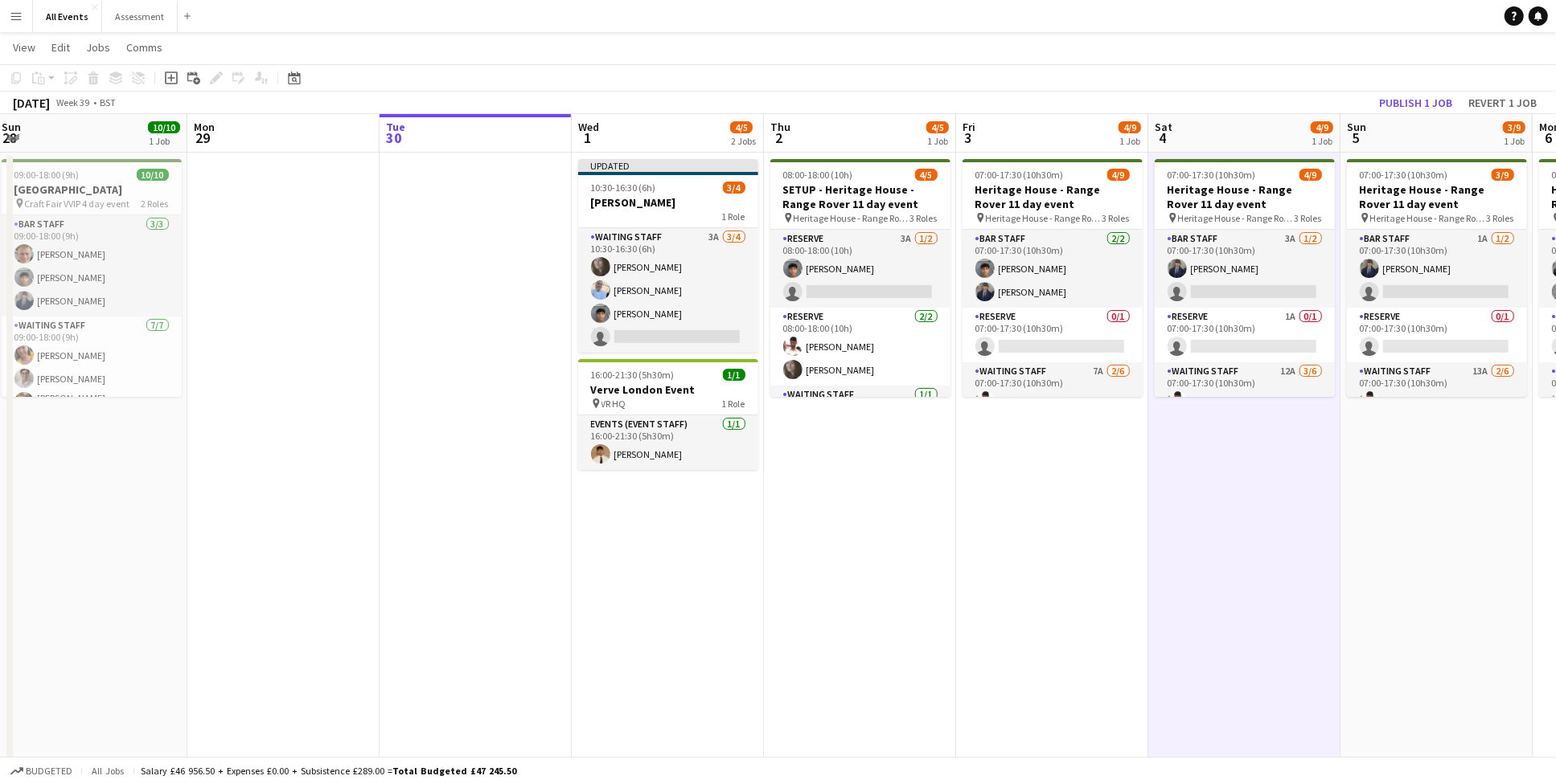
click at [1262, 427] on app-date-cell "07:00-17:30 (10h30m) 4/9 Heritage House - Range Rover 11 day event pin Heritage…" at bounding box center [1244, 492] width 192 height 677
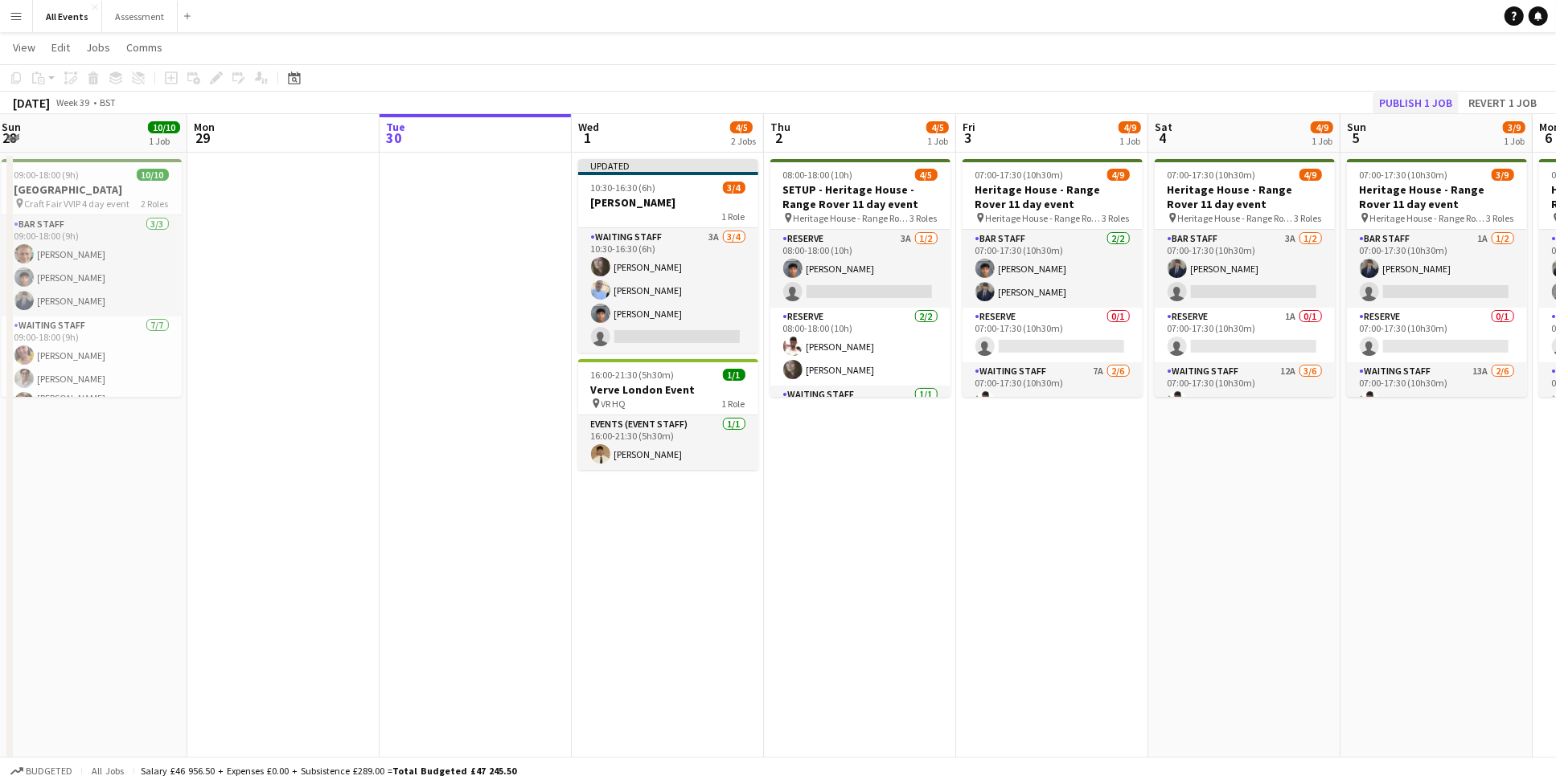
click at [1411, 103] on button "Publish 1 job" at bounding box center [1416, 103] width 86 height 21
